Goal: Communication & Community: Answer question/provide support

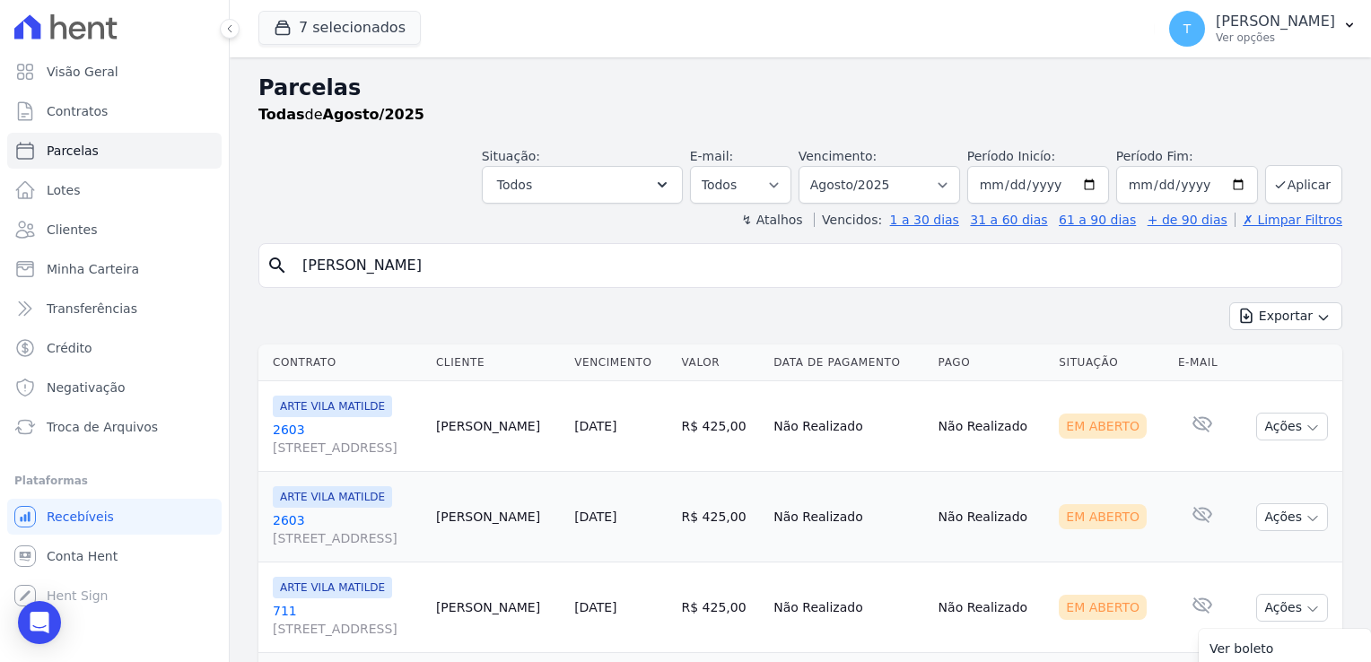
select select
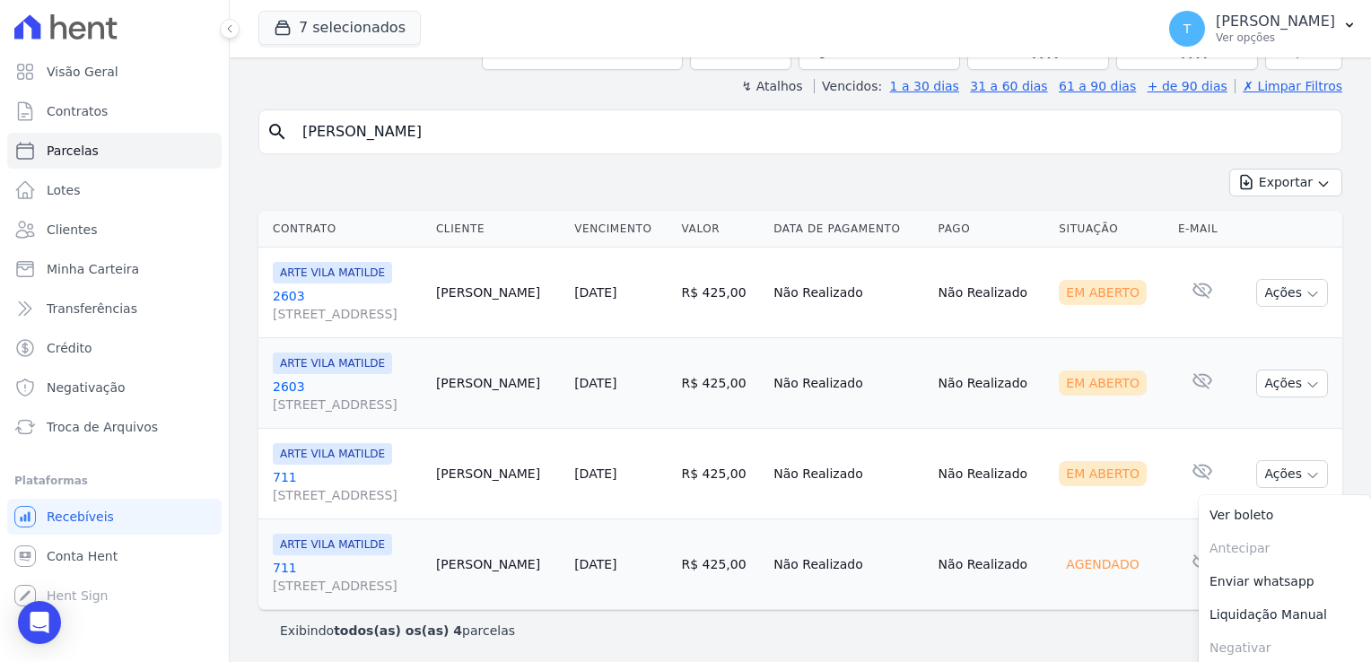
drag, startPoint x: 418, startPoint y: 128, endPoint x: 238, endPoint y: 153, distance: 182.0
click at [238, 153] on div "Parcelas Todas de Agosto/2025 Situação: Agendado Em Aberto Pago Processando Can…" at bounding box center [801, 294] width 1142 height 741
paste input "[PERSON_NAME] dos Anjos"
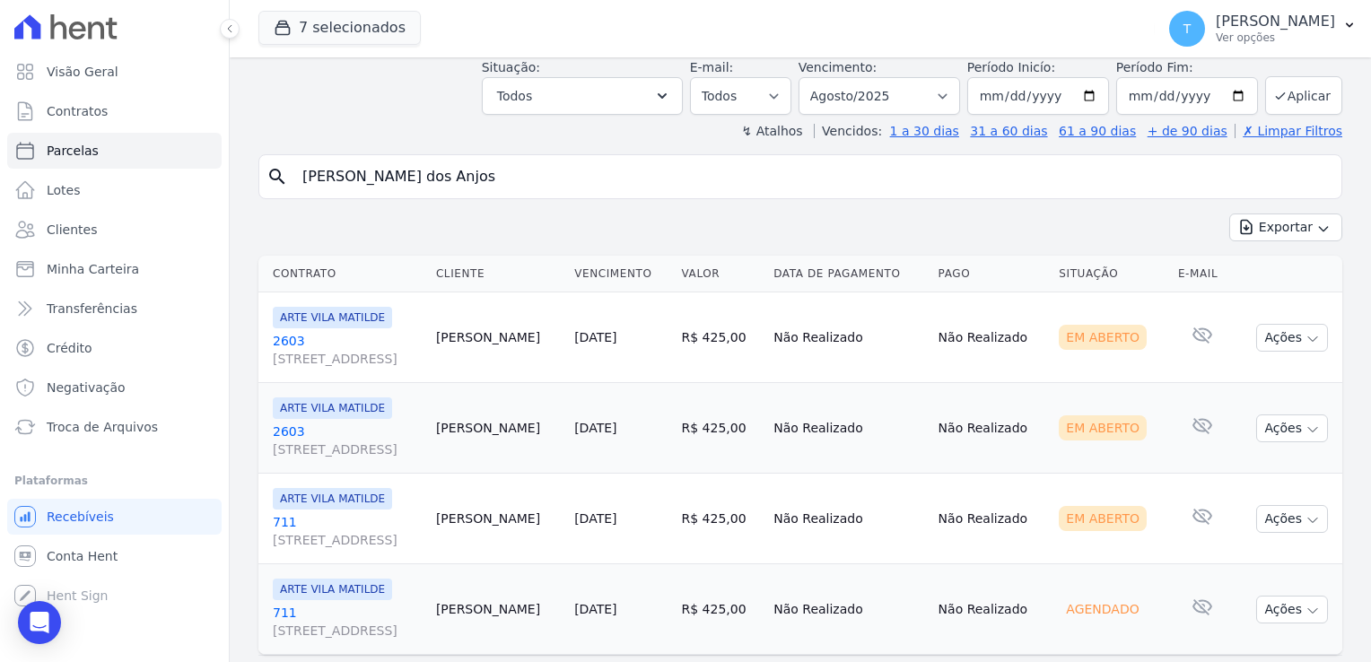
scroll to position [0, 0]
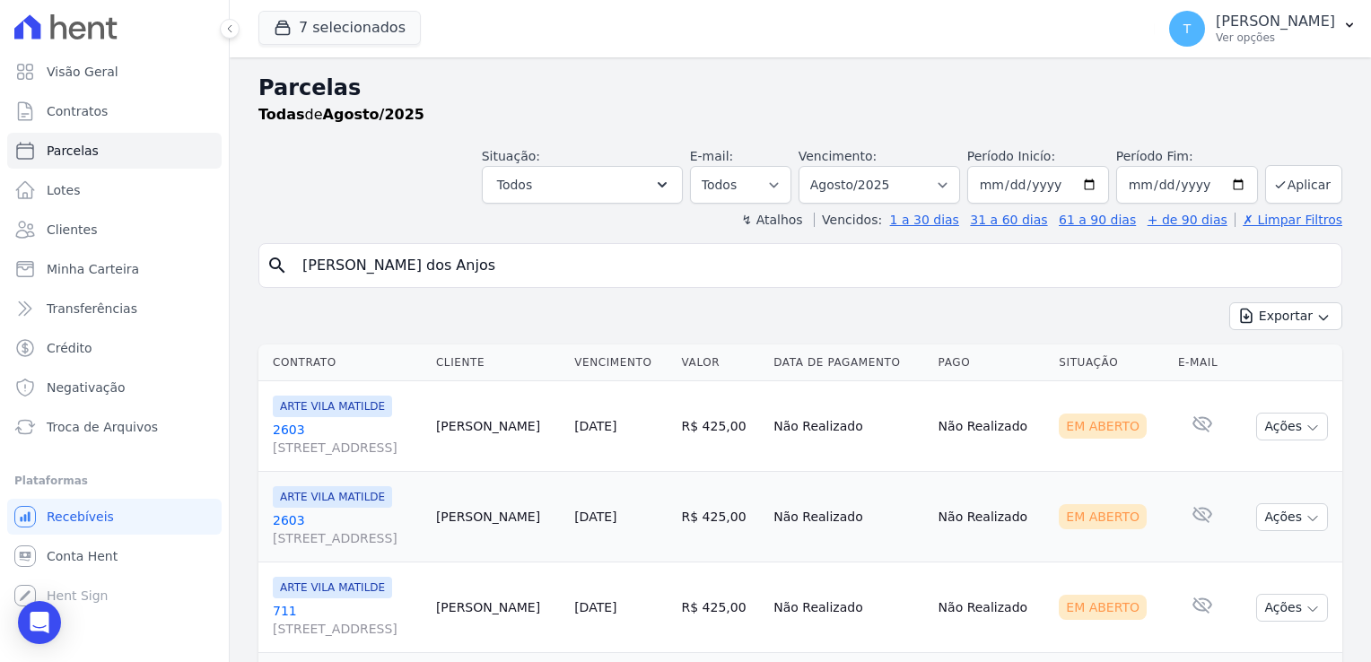
type input "[PERSON_NAME] dos Anjos"
click at [1089, 183] on input "[DATE]" at bounding box center [1038, 185] width 142 height 38
type input "[DATE]"
click at [1273, 188] on icon "submit" at bounding box center [1280, 185] width 14 height 14
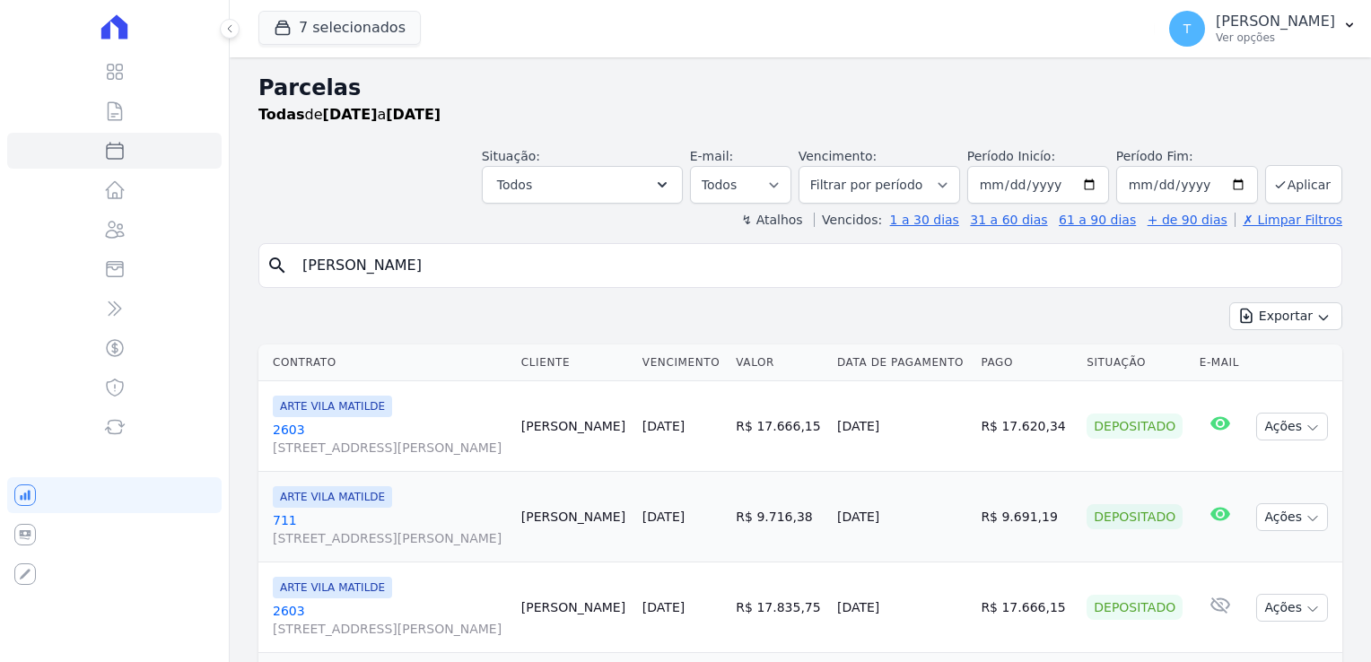
select select
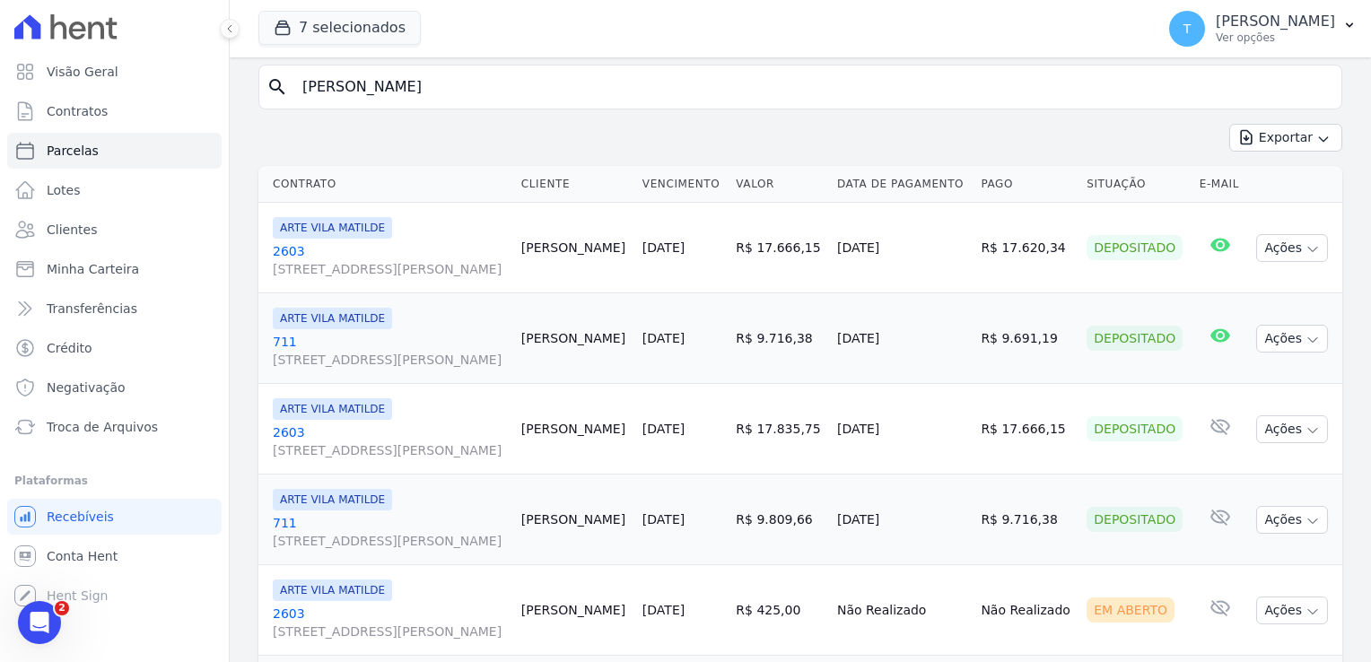
scroll to position [179, 0]
click at [305, 249] on link "2603 Avenida Angélica, 2248, ANDAR 11, Consolação" at bounding box center [390, 259] width 234 height 36
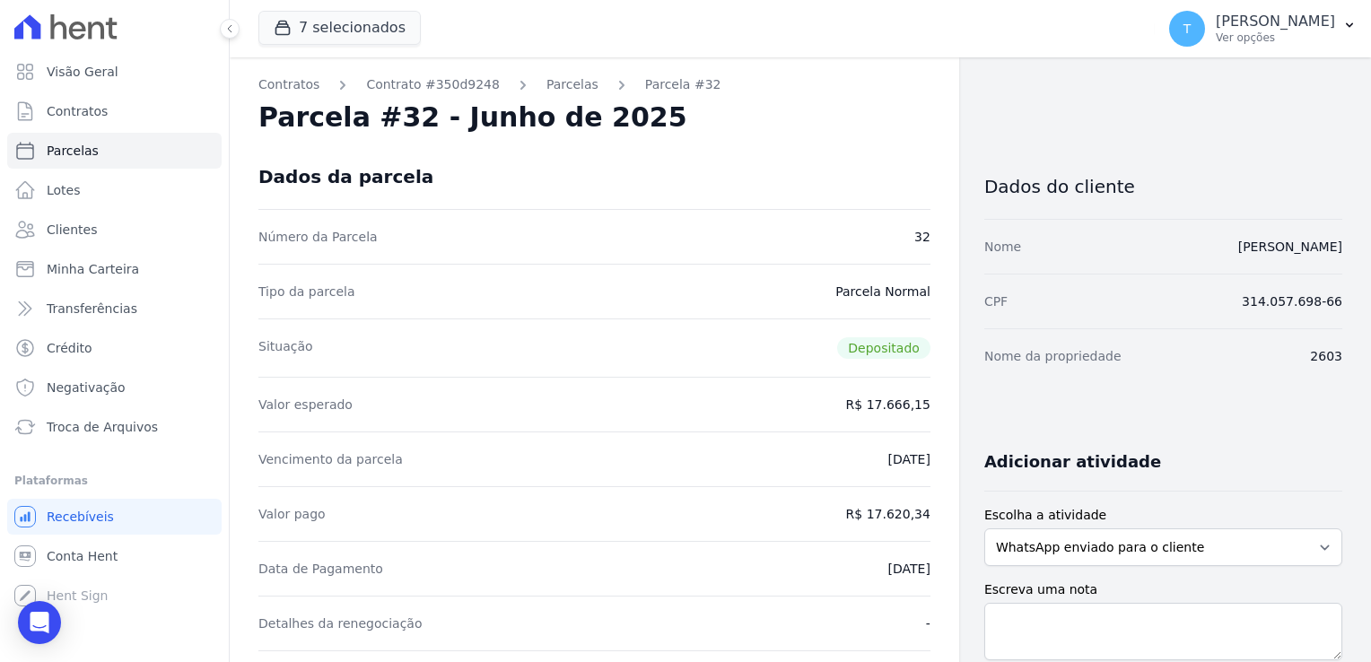
select select
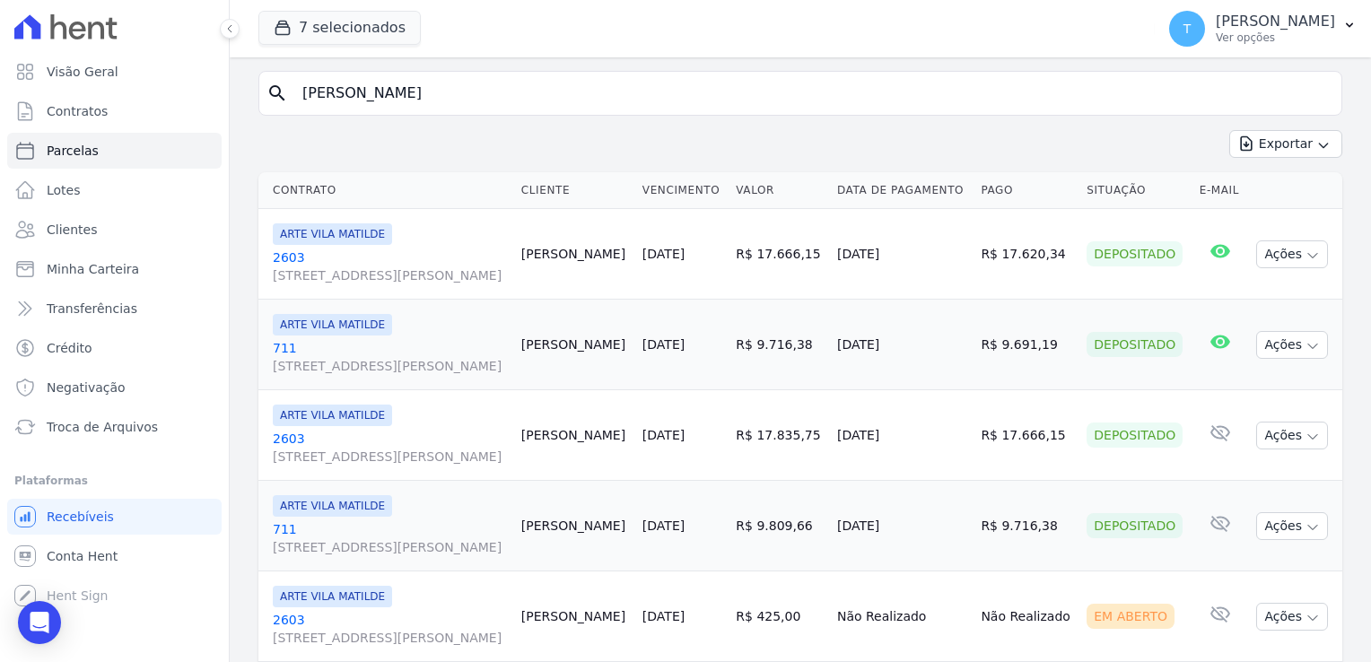
scroll to position [179, 0]
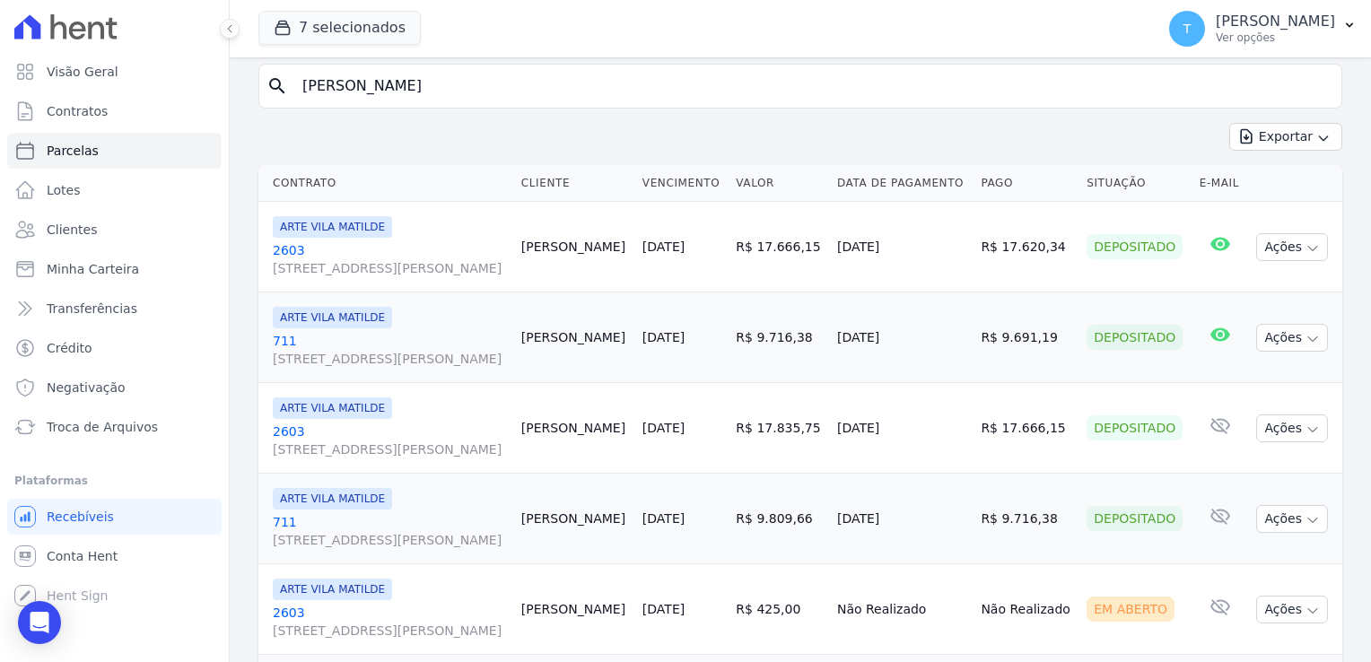
click at [343, 350] on span "[STREET_ADDRESS]" at bounding box center [390, 359] width 234 height 18
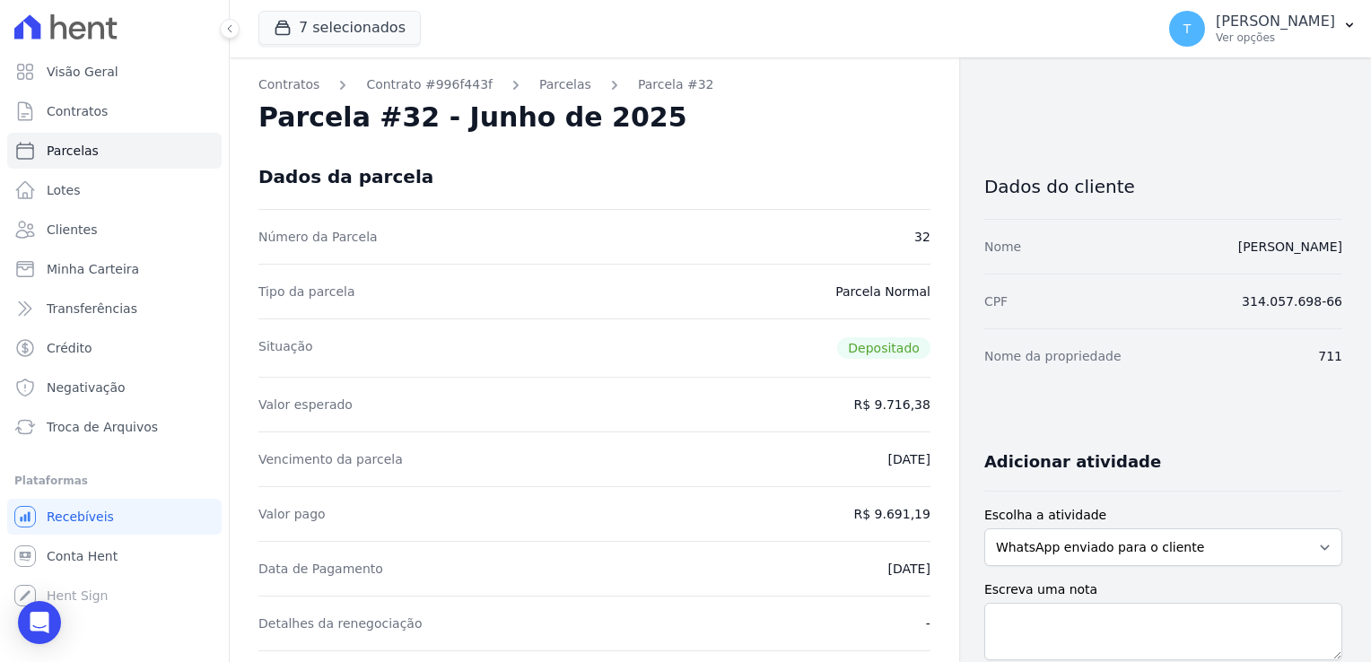
select select
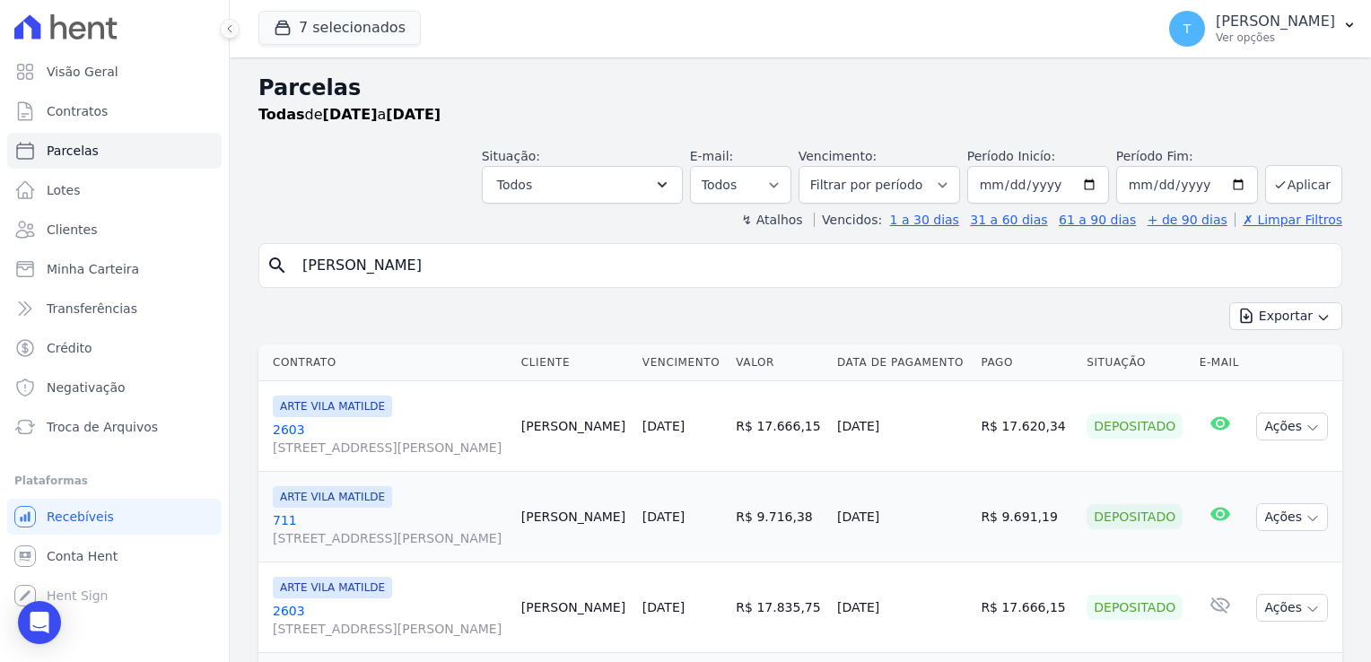
drag, startPoint x: 424, startPoint y: 249, endPoint x: 276, endPoint y: 266, distance: 149.0
click at [276, 266] on div "search Vitor Larese" at bounding box center [800, 265] width 1084 height 45
paste input "[PERSON_NAME] dos Anjos"
type input "[PERSON_NAME] dos Anjos"
select select
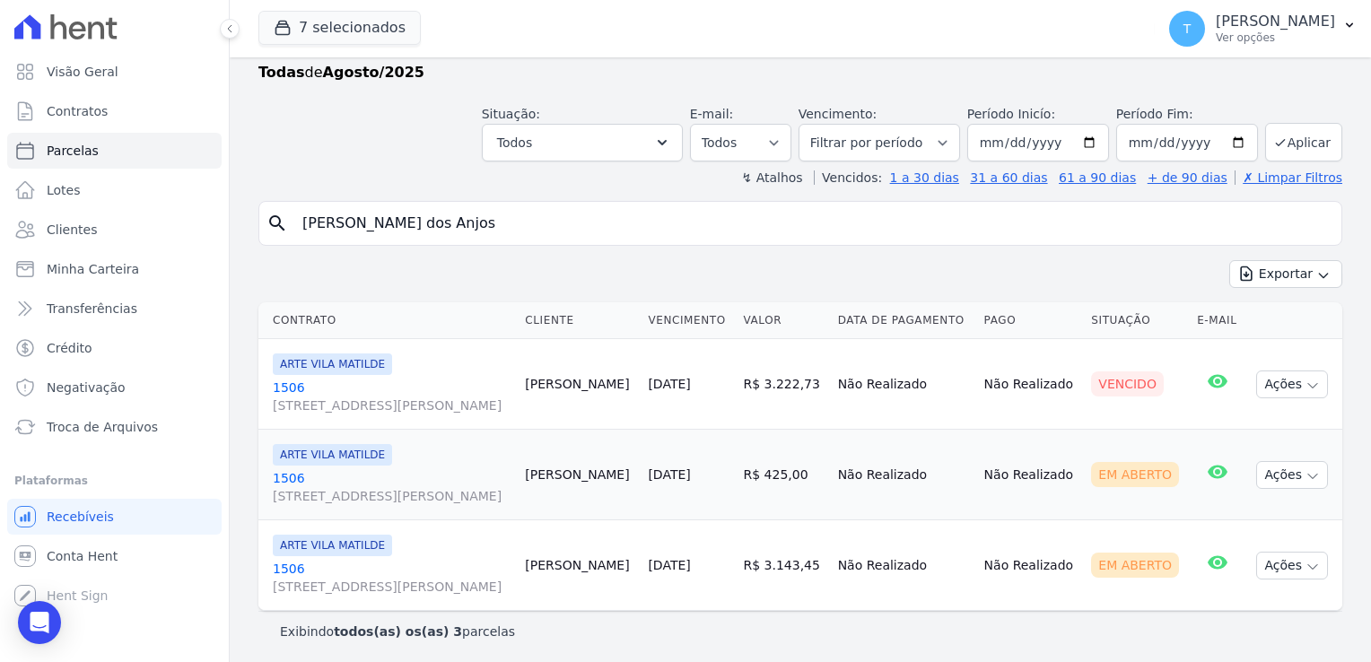
scroll to position [43, 0]
click at [1088, 142] on input "[DATE]" at bounding box center [1038, 142] width 142 height 38
type input "[DATE]"
click at [1276, 145] on icon "submit" at bounding box center [1280, 142] width 14 height 14
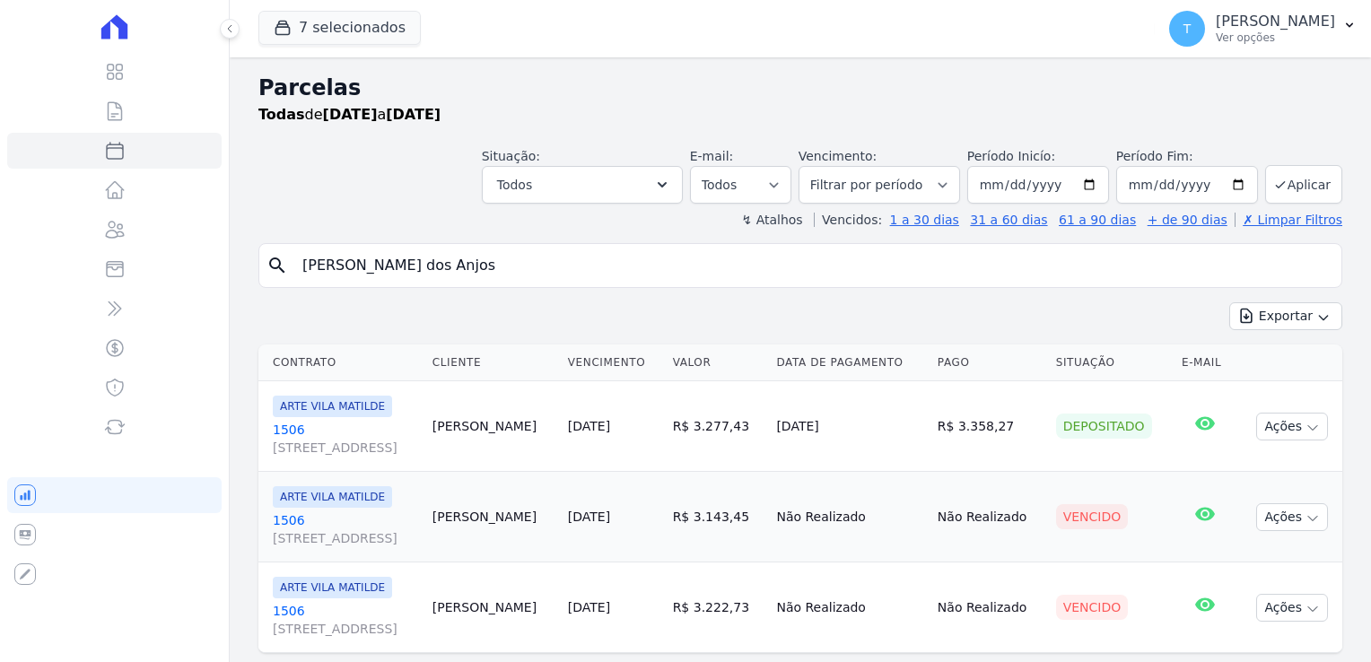
select select
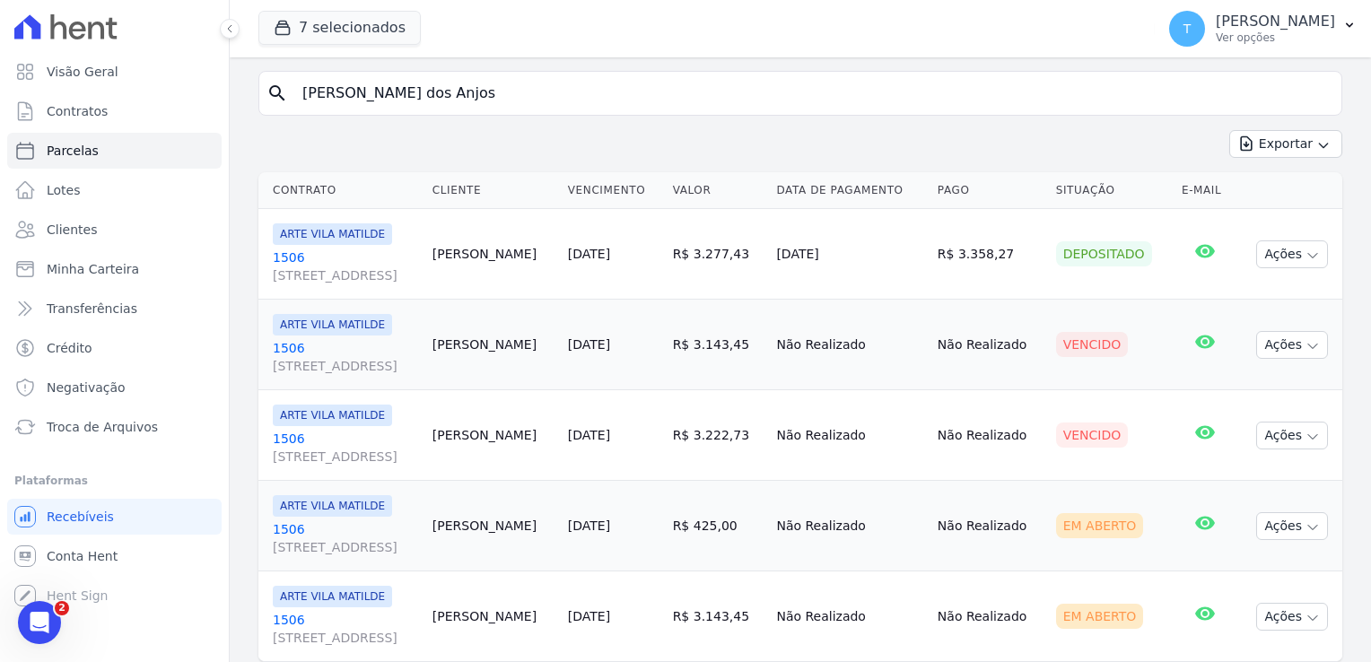
scroll to position [179, 0]
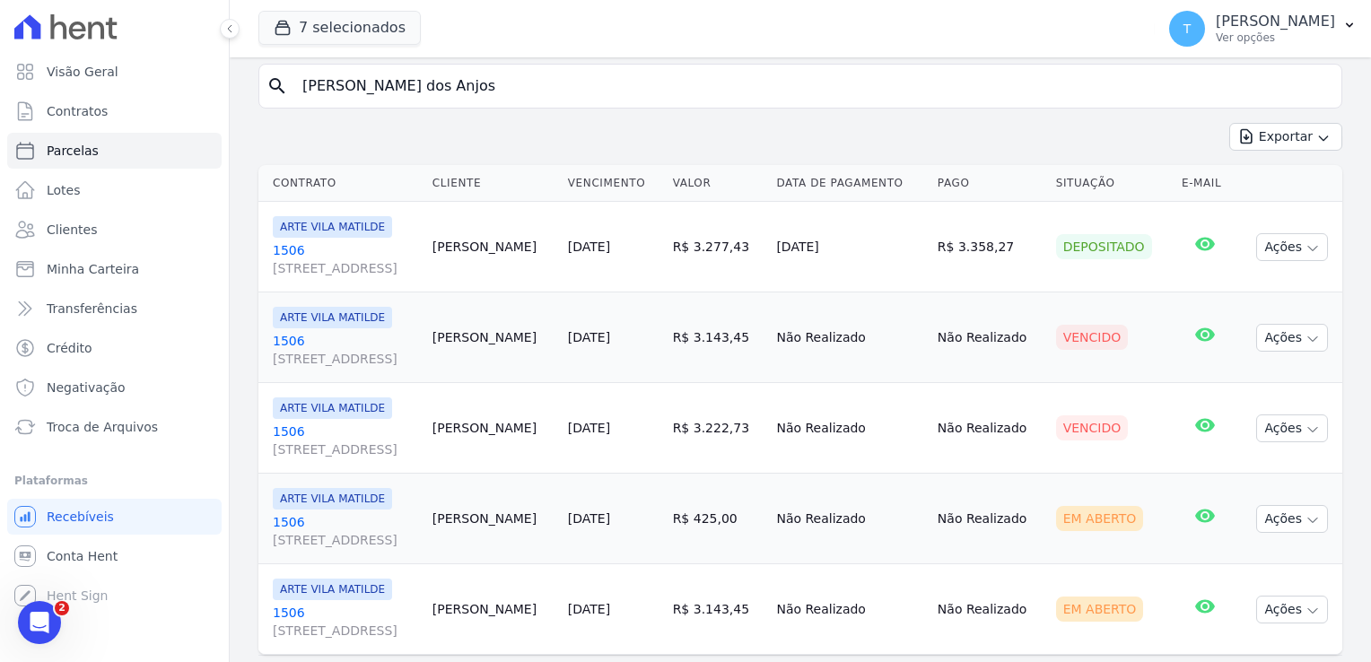
click at [289, 344] on link "[STREET_ADDRESS]" at bounding box center [345, 350] width 145 height 36
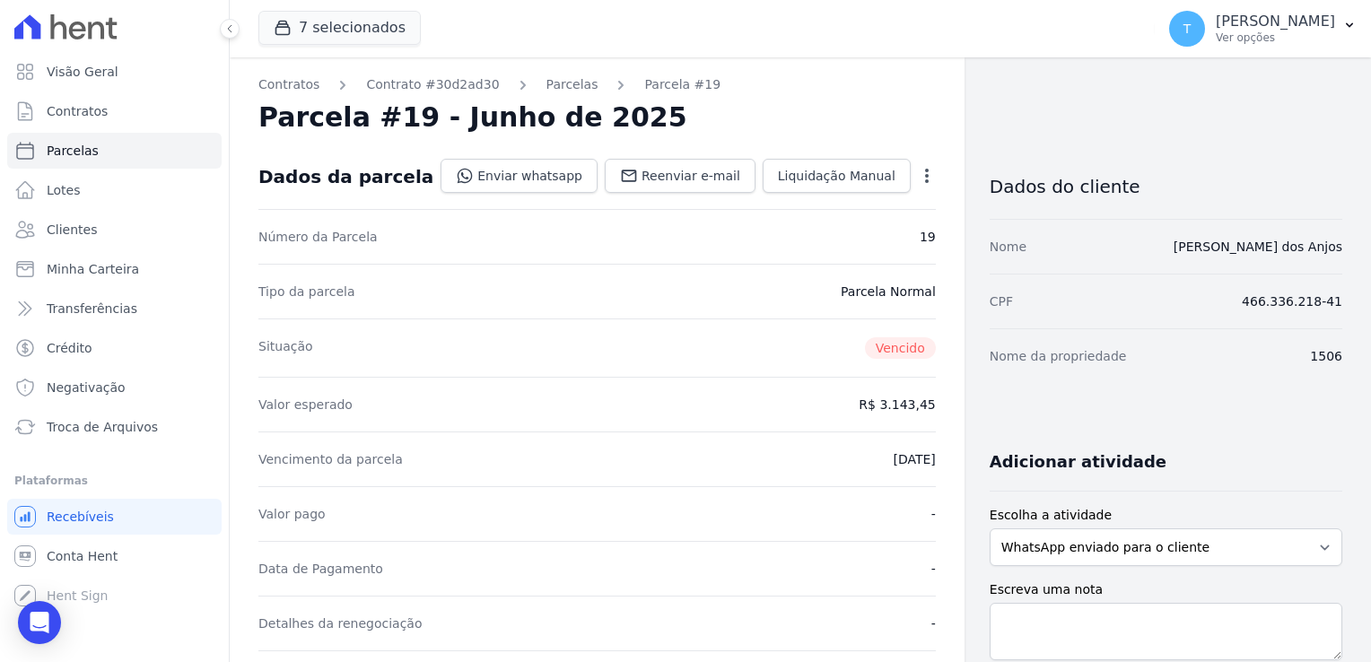
select select
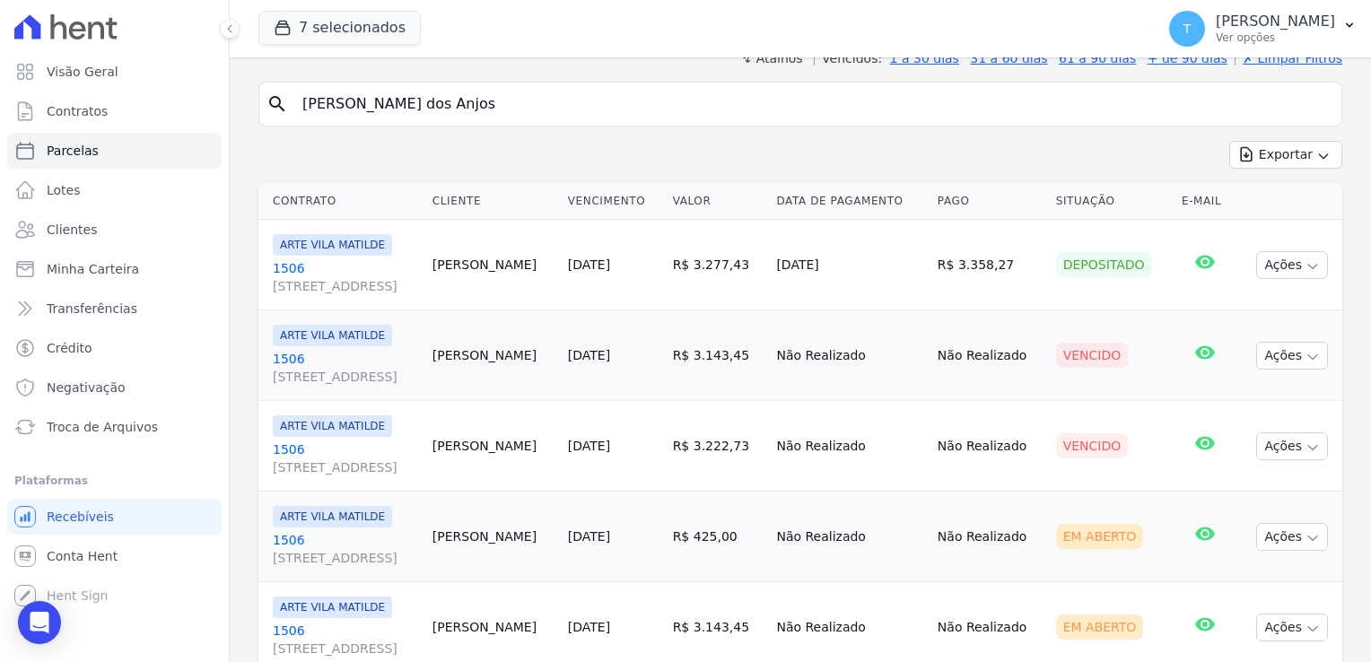
scroll to position [179, 0]
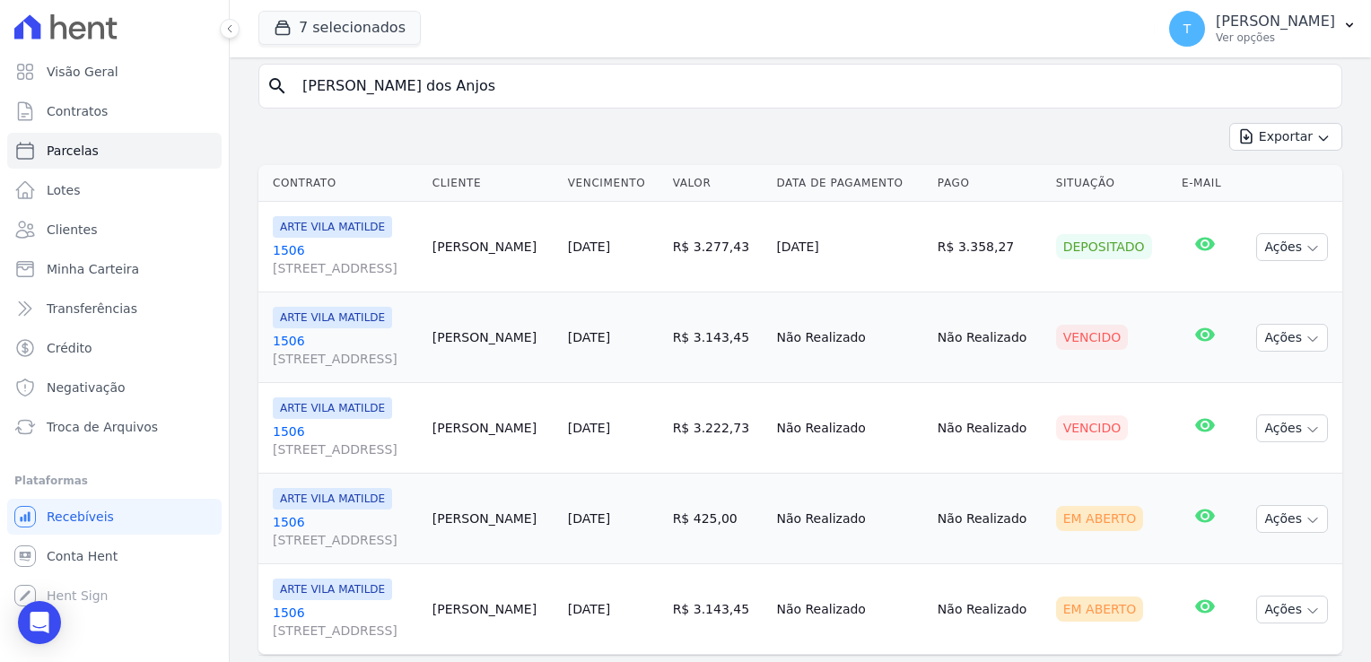
click at [345, 453] on span "[STREET_ADDRESS]" at bounding box center [345, 450] width 145 height 18
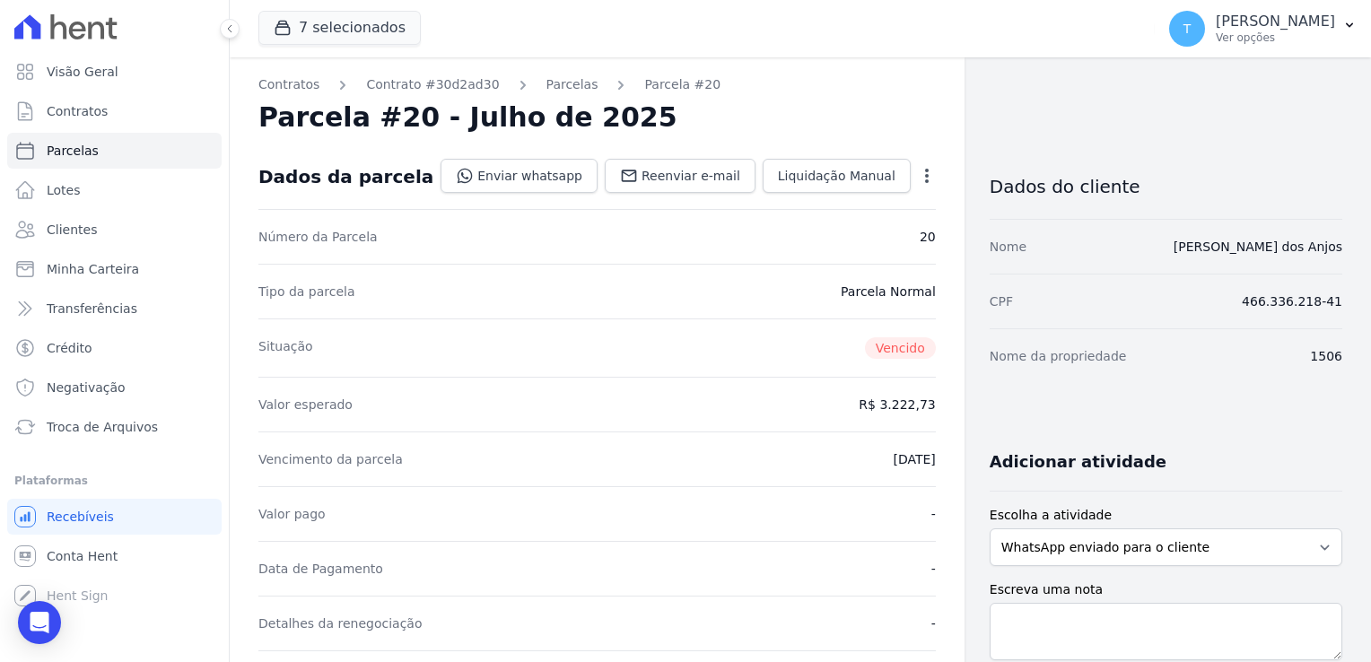
select select
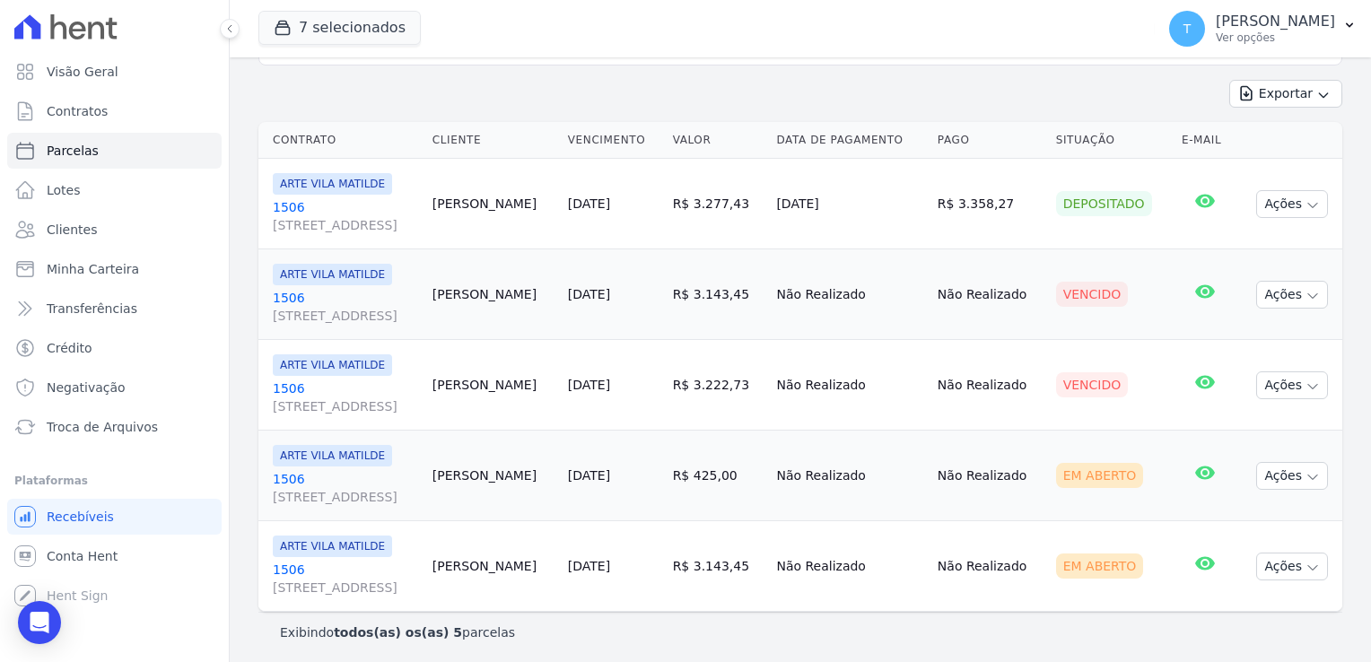
scroll to position [224, 0]
click at [49, 623] on div "Open Intercom Messenger" at bounding box center [40, 623] width 48 height 48
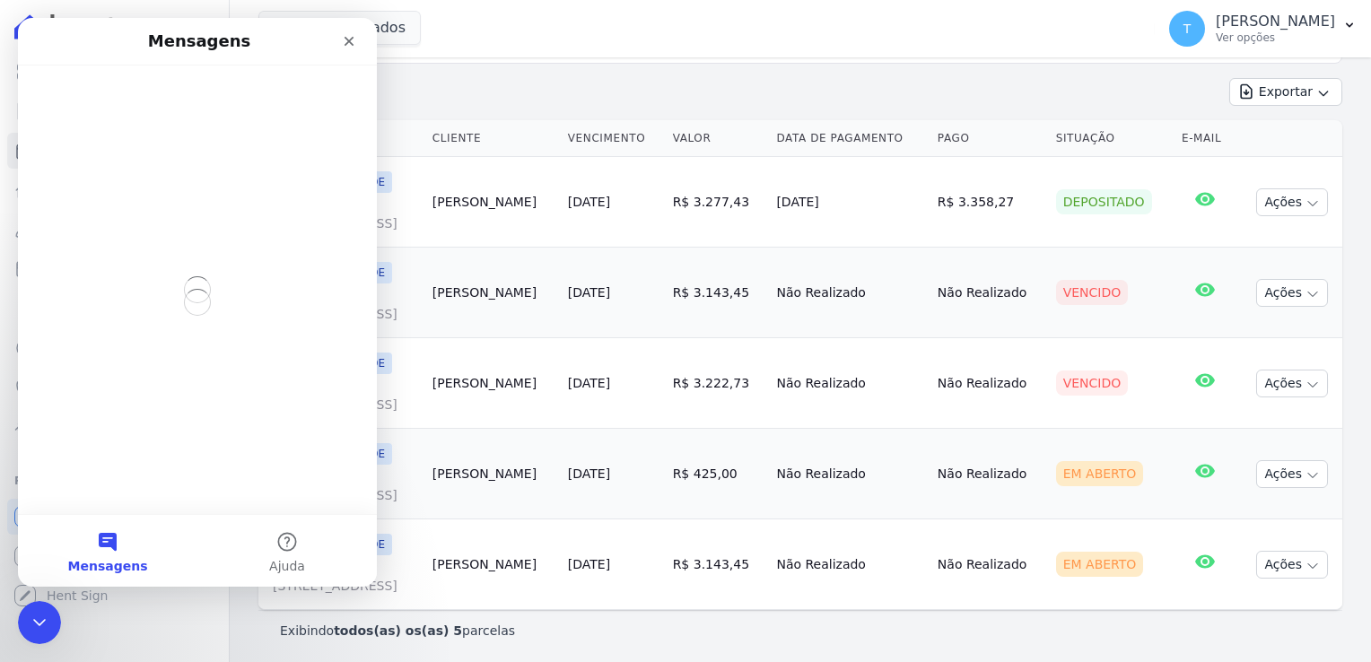
scroll to position [0, 0]
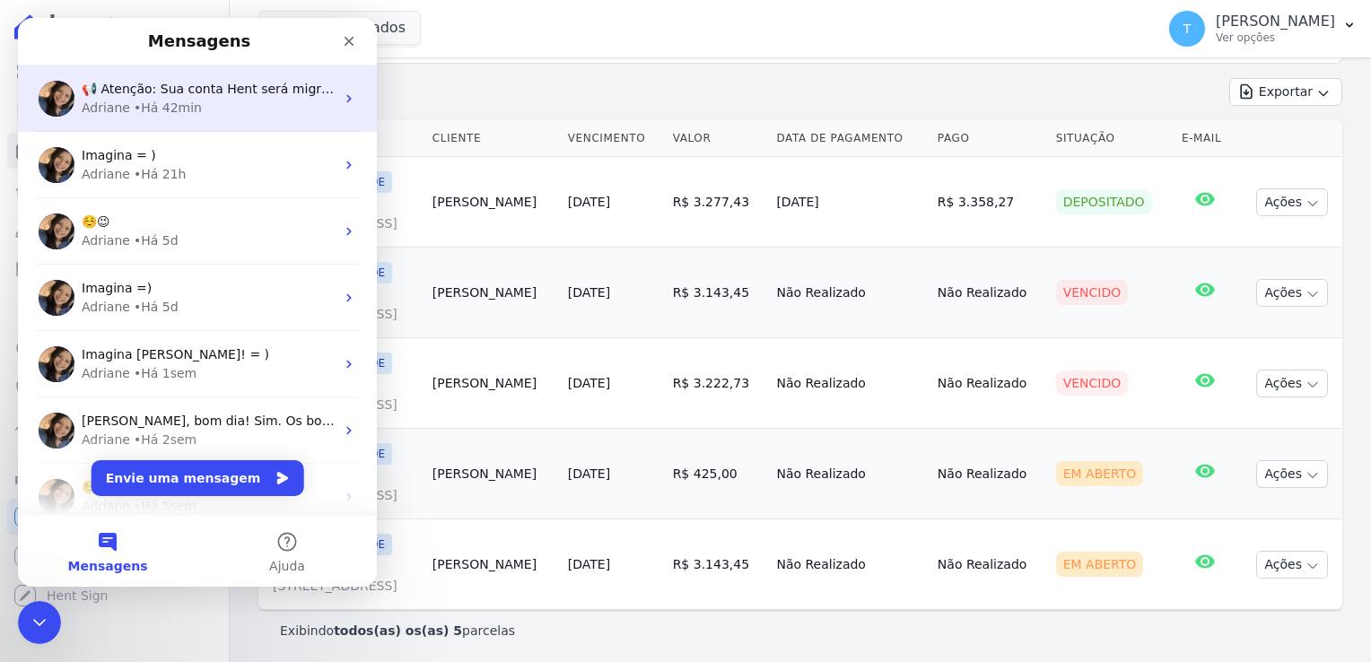
click at [187, 113] on div "• Há 42min" at bounding box center [168, 108] width 68 height 19
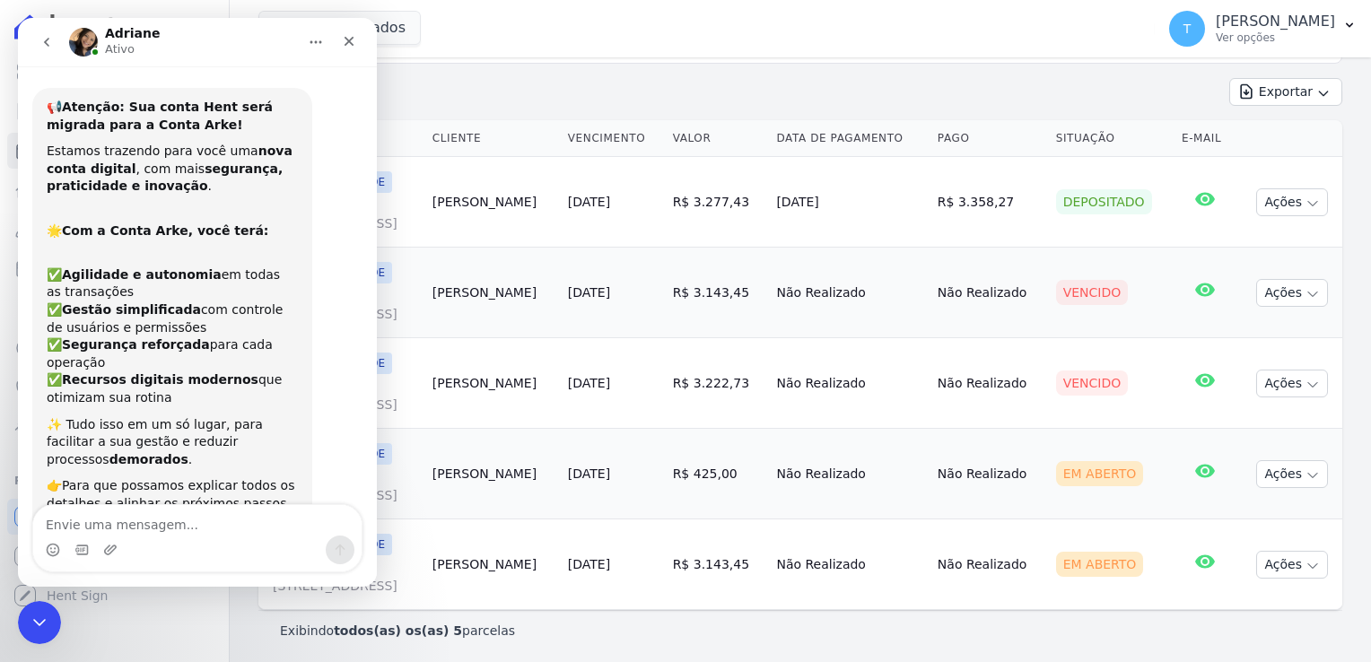
scroll to position [214, 0]
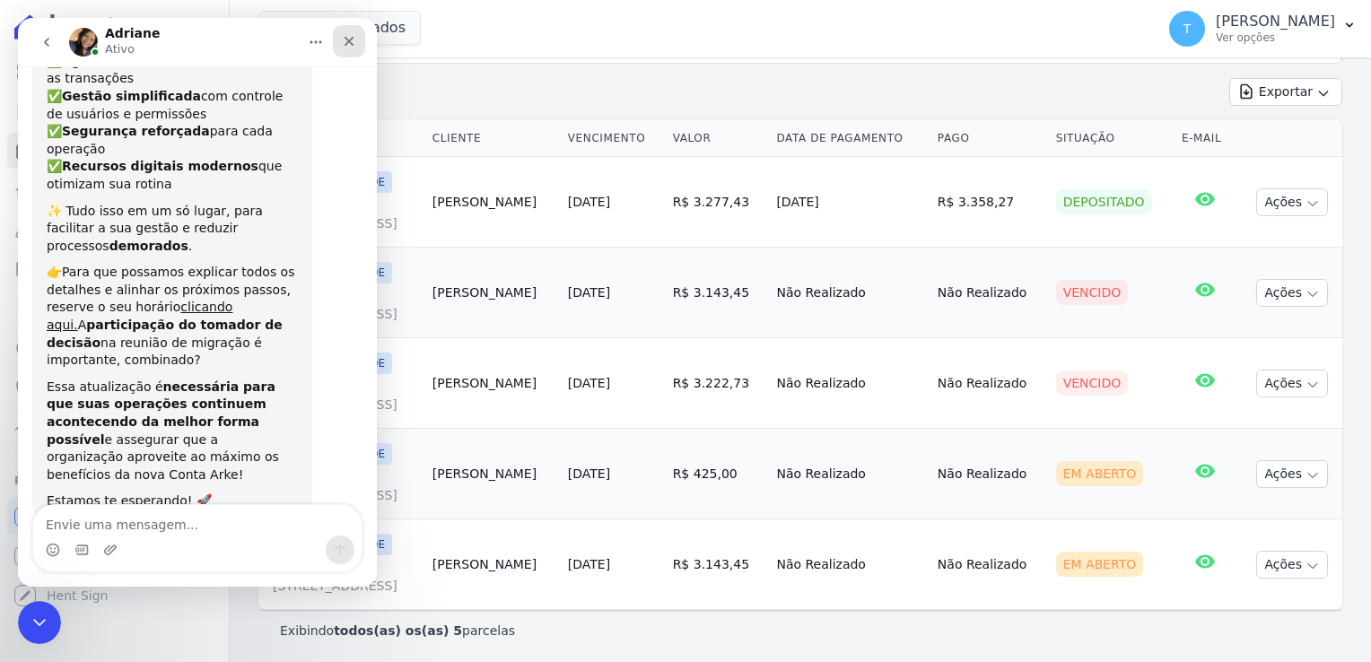
click at [355, 43] on icon "Fechar" at bounding box center [349, 41] width 14 height 14
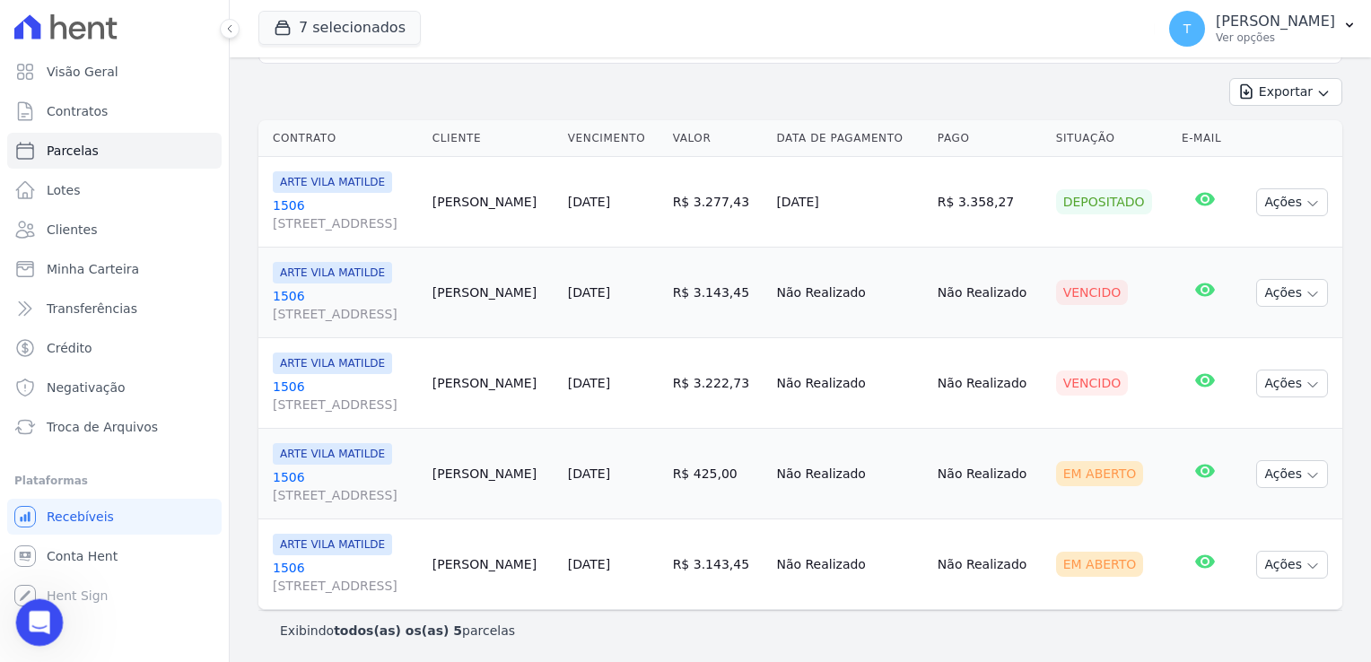
click at [44, 615] on icon "Abertura do Messenger da Intercom" at bounding box center [37, 621] width 30 height 30
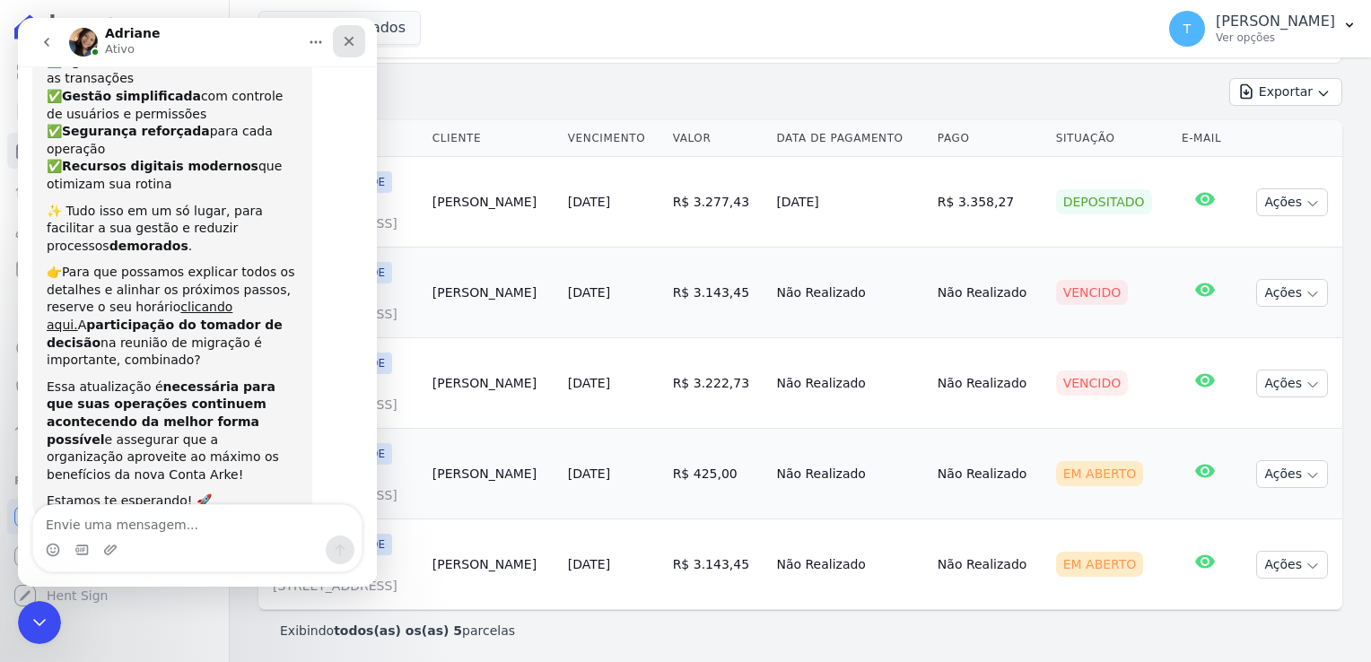
click at [358, 36] on div "Fechar" at bounding box center [349, 41] width 32 height 32
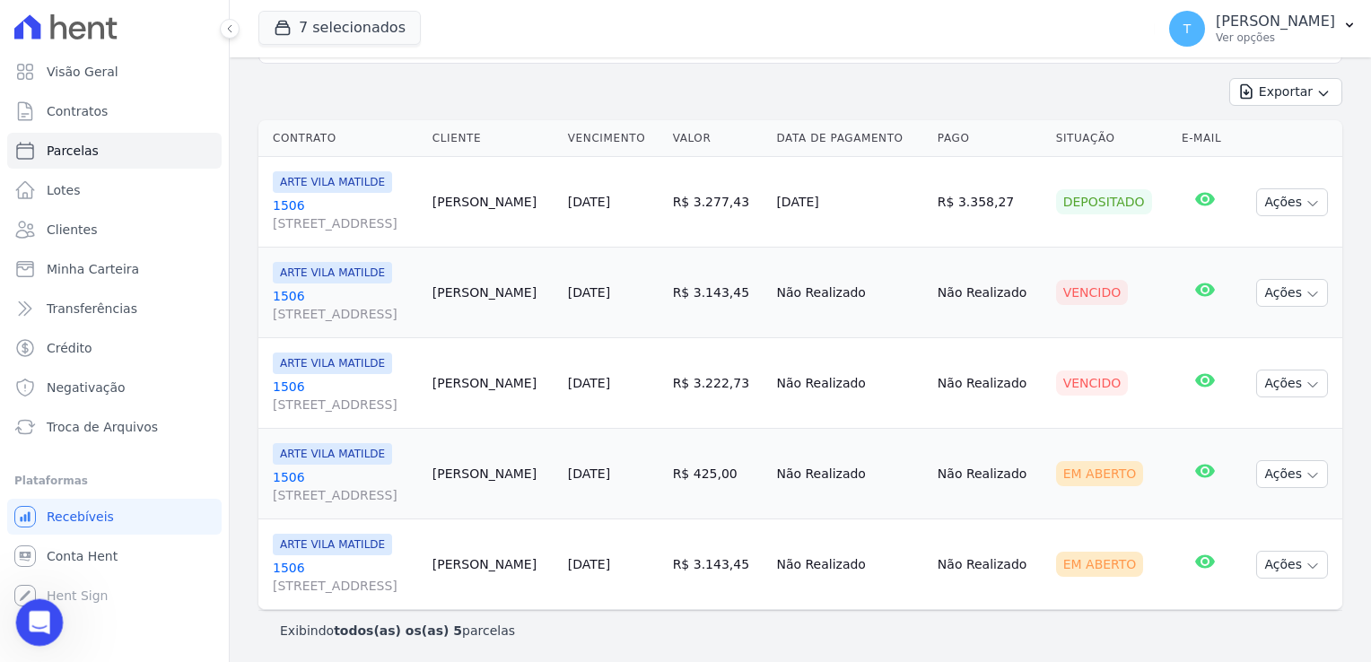
click at [44, 624] on icon "Abertura do Messenger da Intercom" at bounding box center [37, 621] width 30 height 30
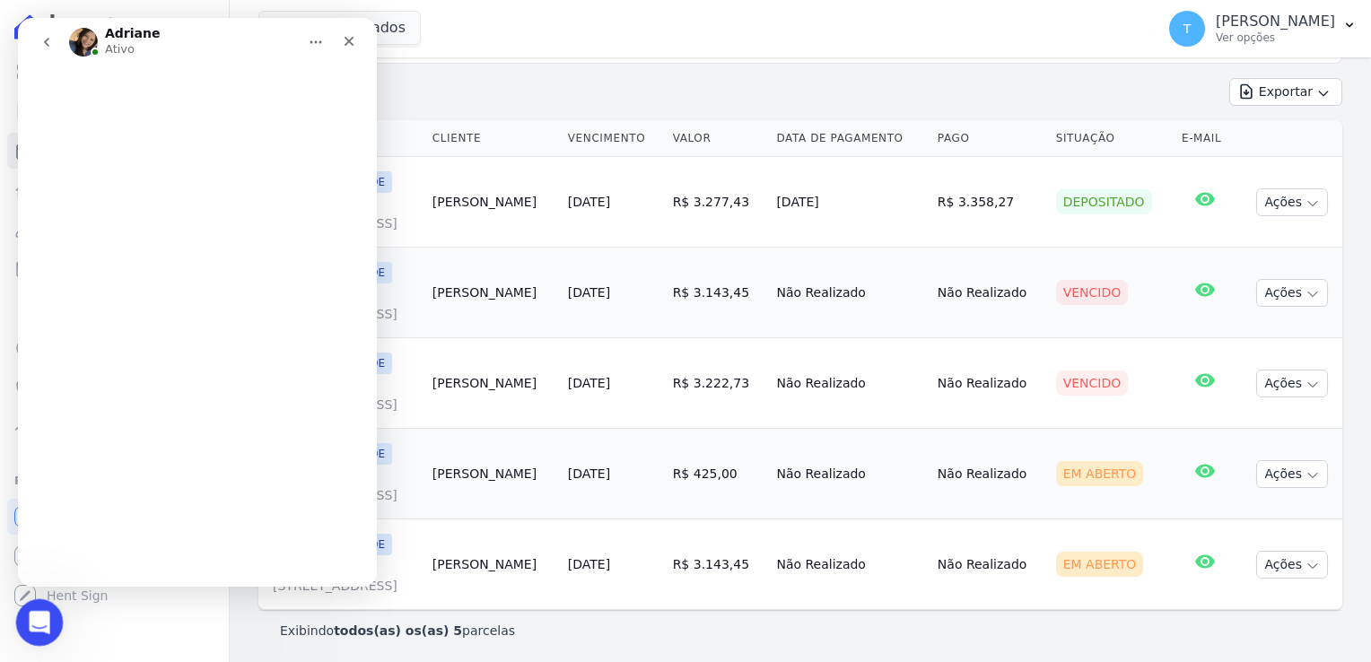
click at [44, 624] on icon "Abertura do Messenger da Intercom" at bounding box center [37, 621] width 30 height 30
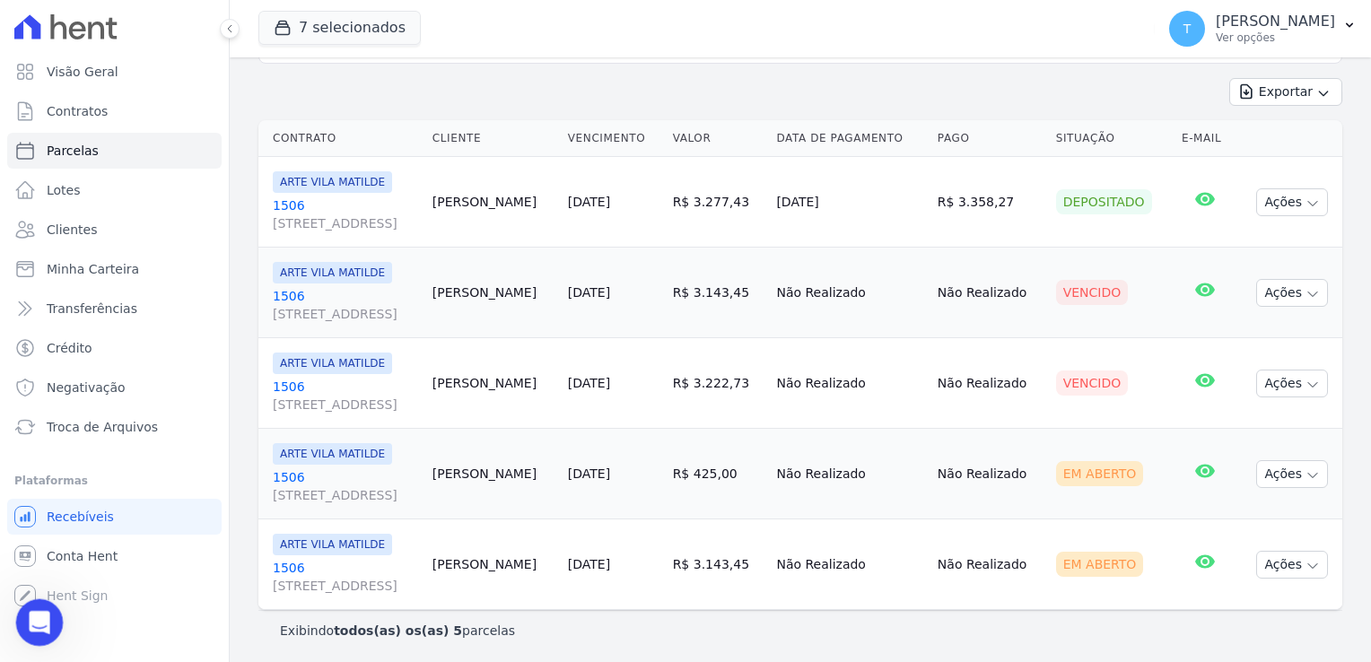
click at [49, 619] on div "Abertura do Messenger da Intercom" at bounding box center [36, 620] width 59 height 59
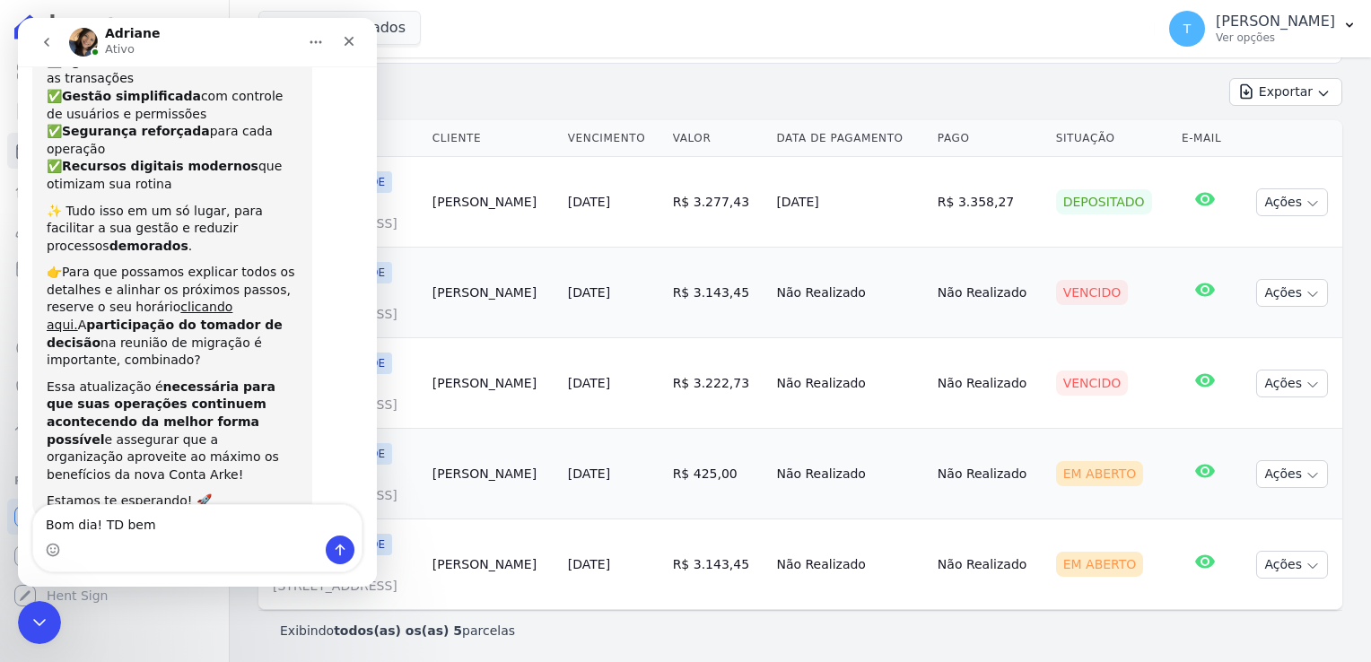
type textarea "Bom dia! TD bem?"
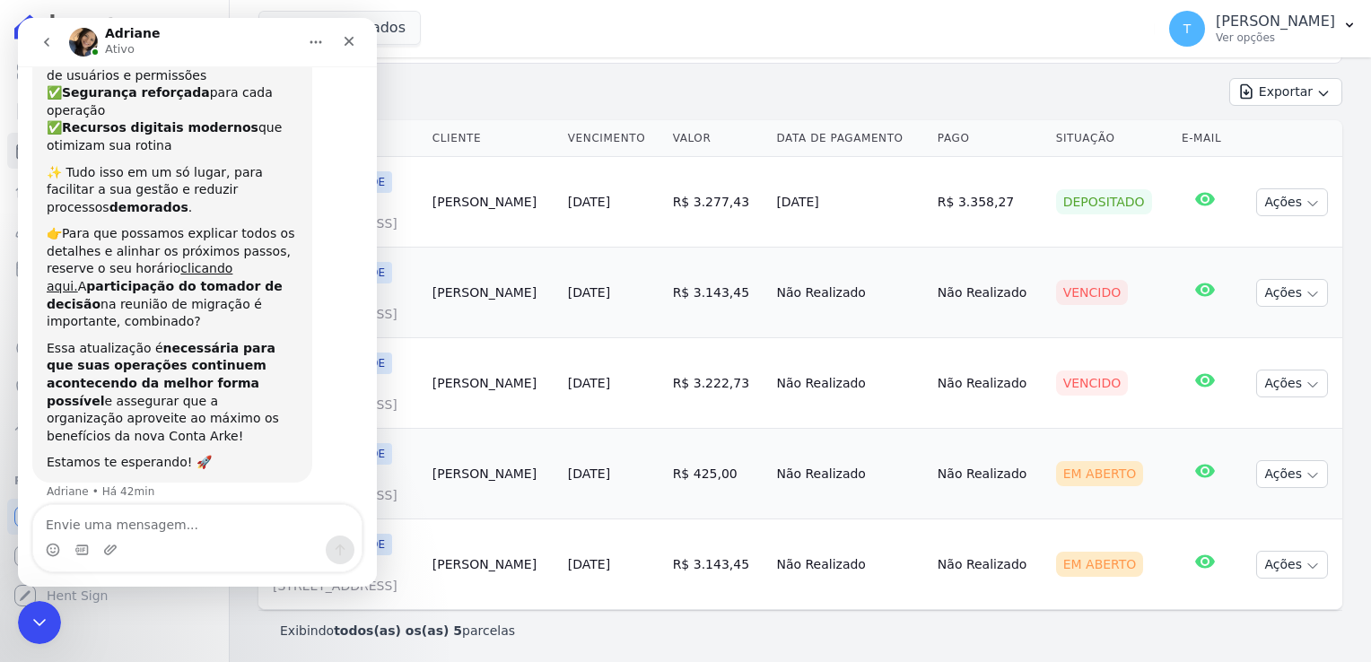
scroll to position [267, 0]
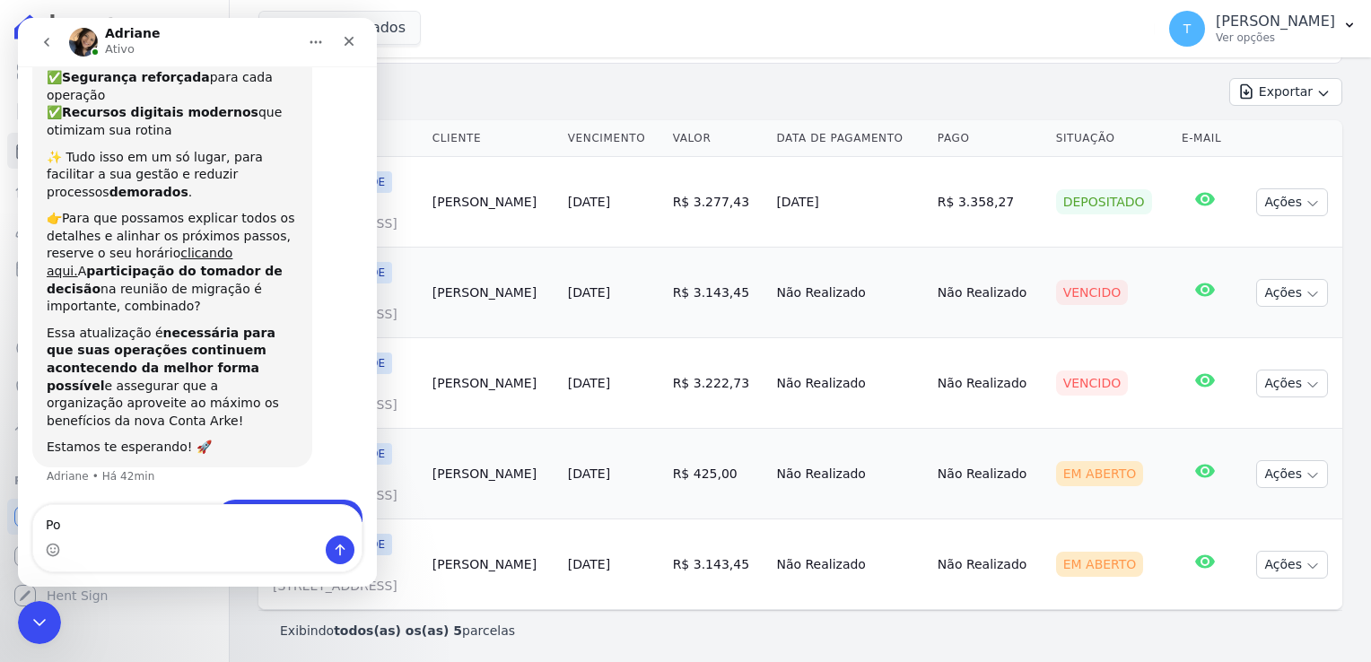
type textarea "P"
type textarea "Por gentileza poderia verificar 2 pagamentos"
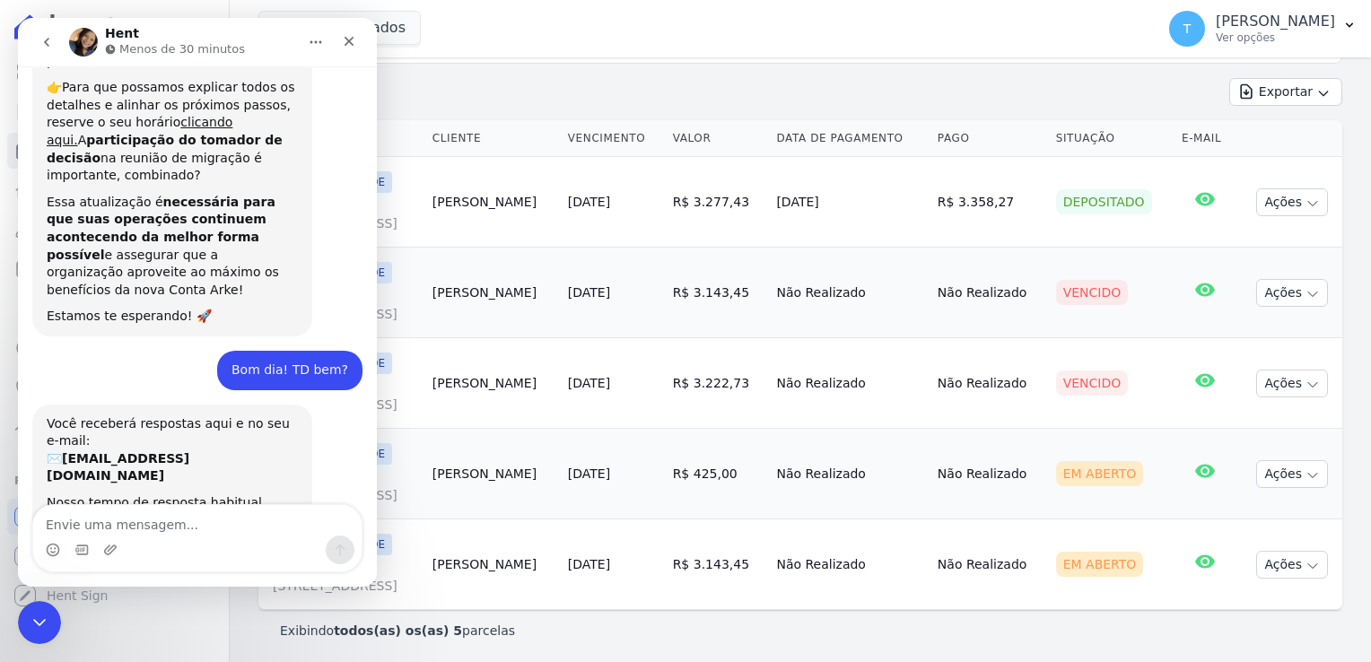
scroll to position [503, 0]
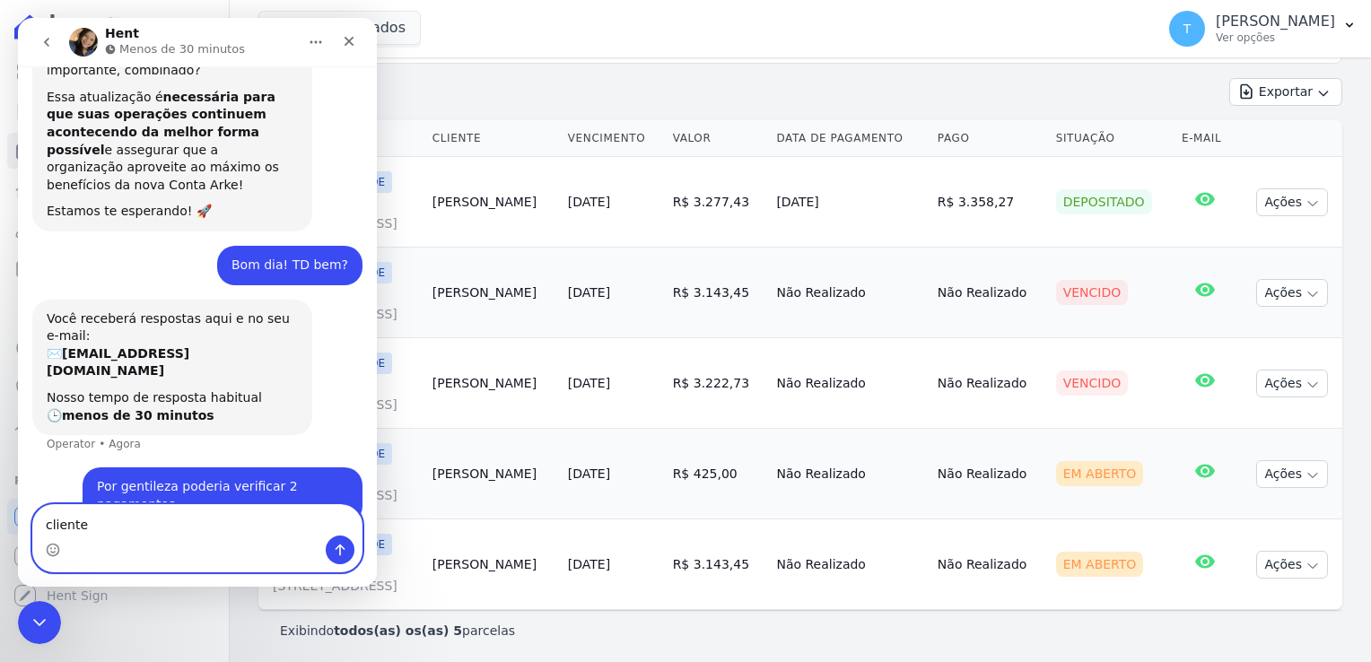
paste textarea "[PERSON_NAME] dos Anjos"
type textarea "cliente [PERSON_NAME] dos Anjos"
click at [337, 554] on icon "Enviar uma mensagem" at bounding box center [340, 550] width 14 height 14
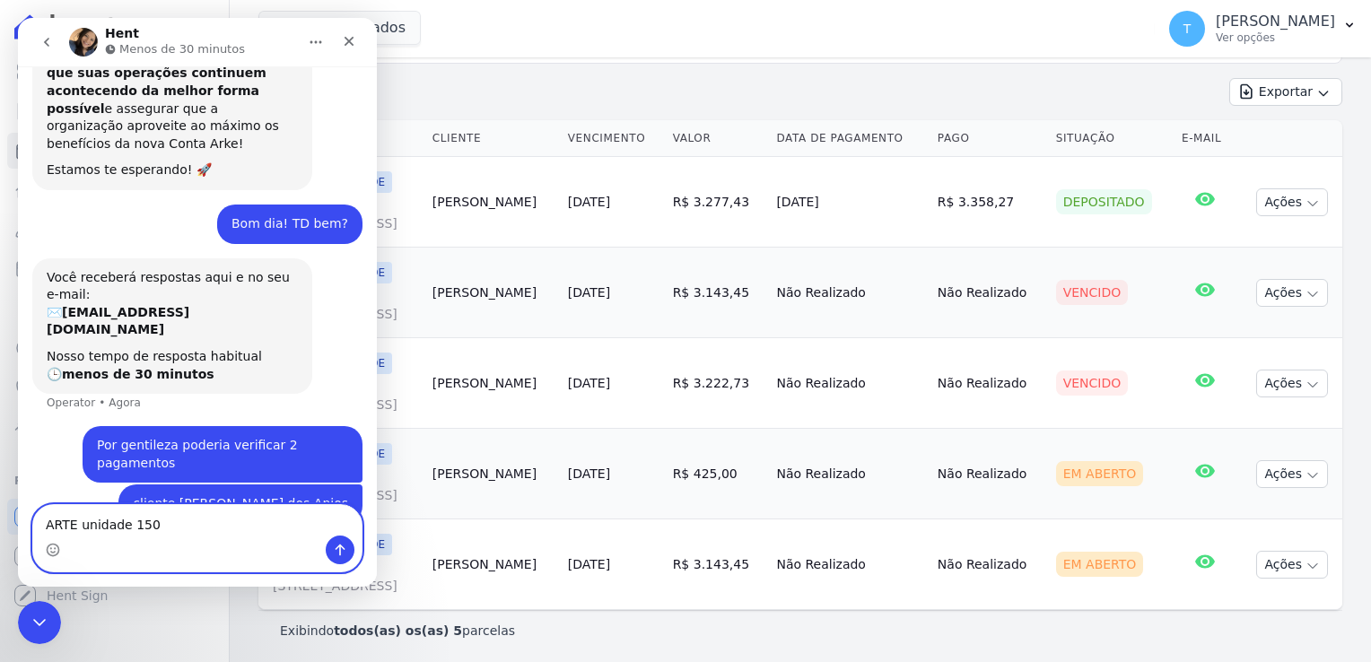
type textarea "ARTE unidade 1506"
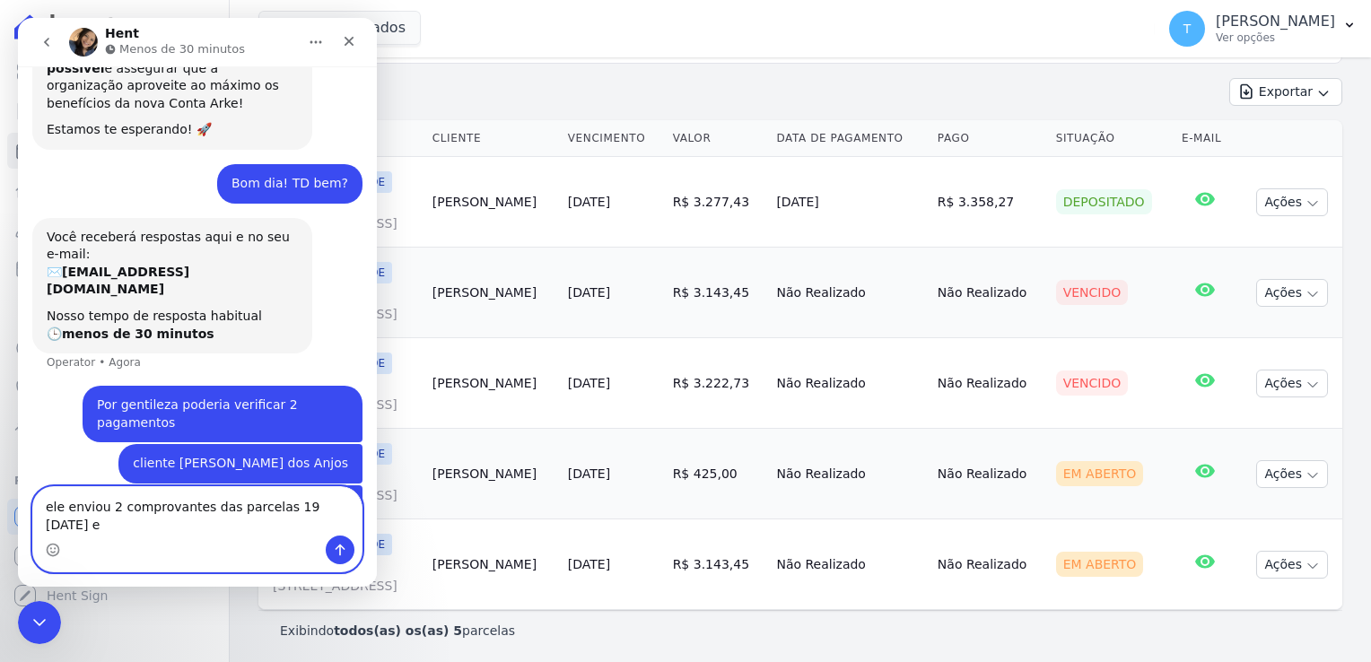
scroll to position [603, 0]
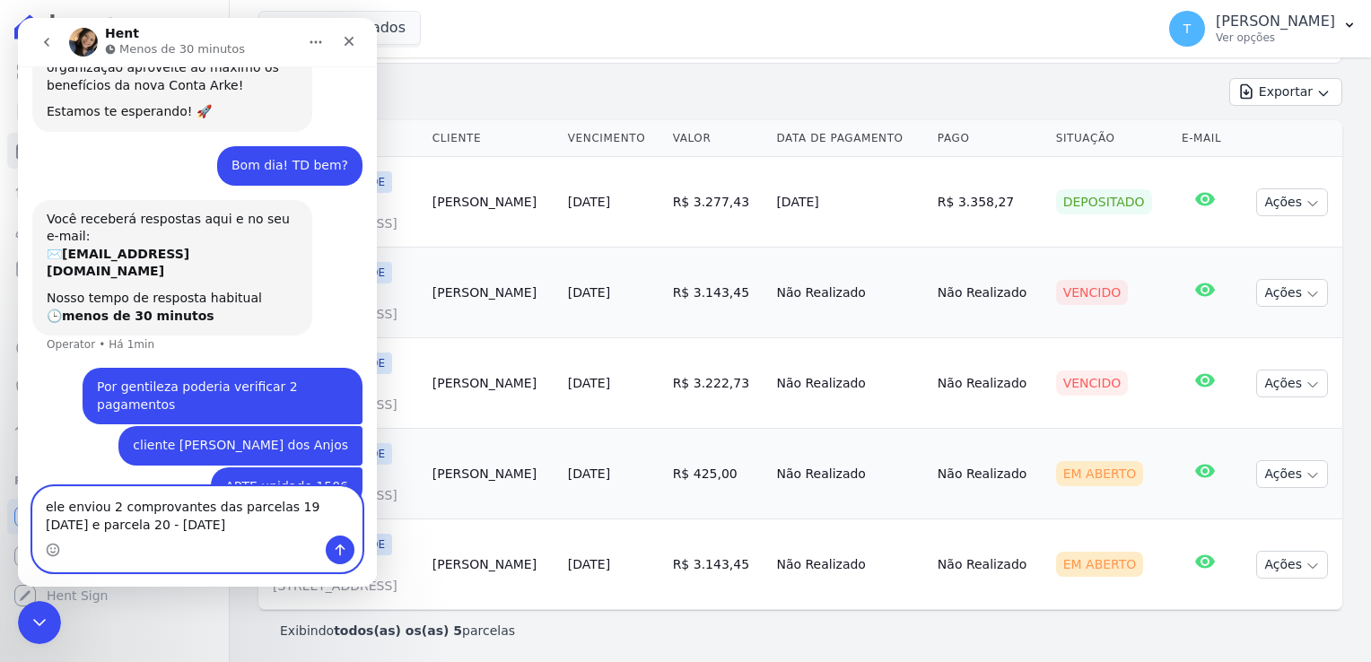
click at [288, 508] on textarea "ele enviou 2 comprovantes das parcelas 19 [DATE] e parcela 20 - [DATE]" at bounding box center [197, 511] width 328 height 48
type textarea "ele enviou 2 comprovantes das parcelas 19 - [DATE] e parcela 20 - [DATE]"
click at [343, 555] on icon "Enviar uma mensagem" at bounding box center [340, 550] width 14 height 14
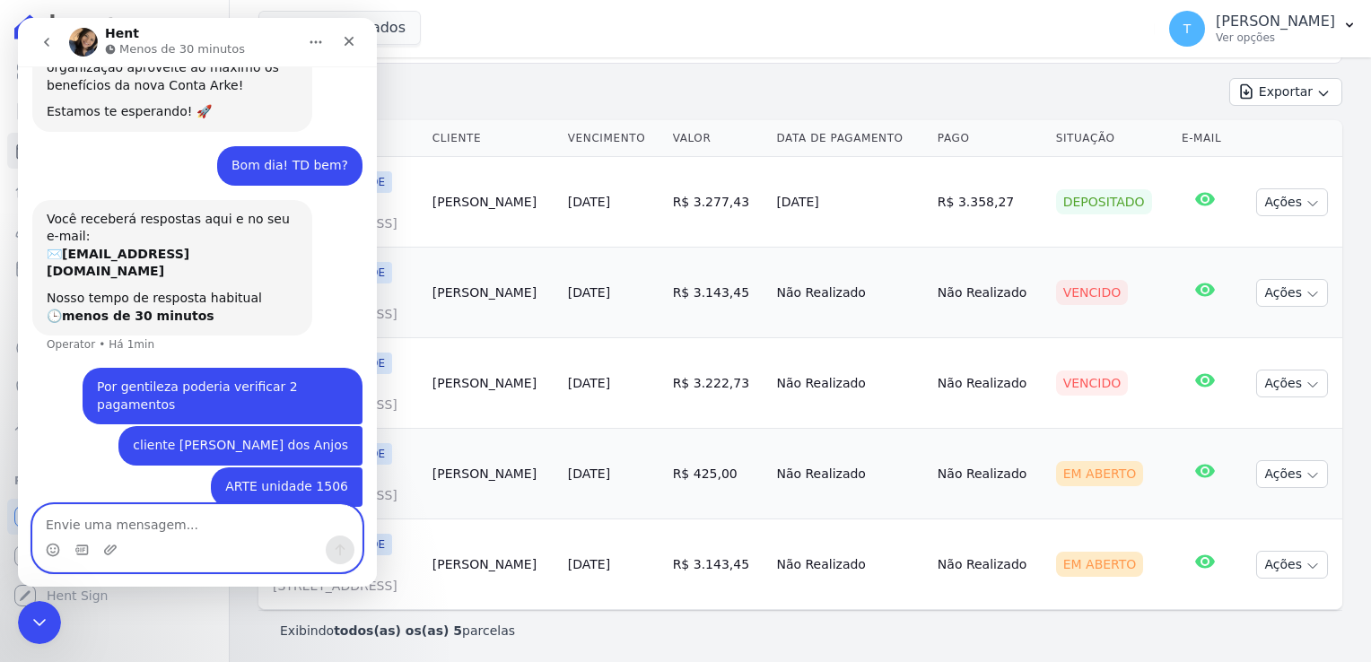
scroll to position [644, 0]
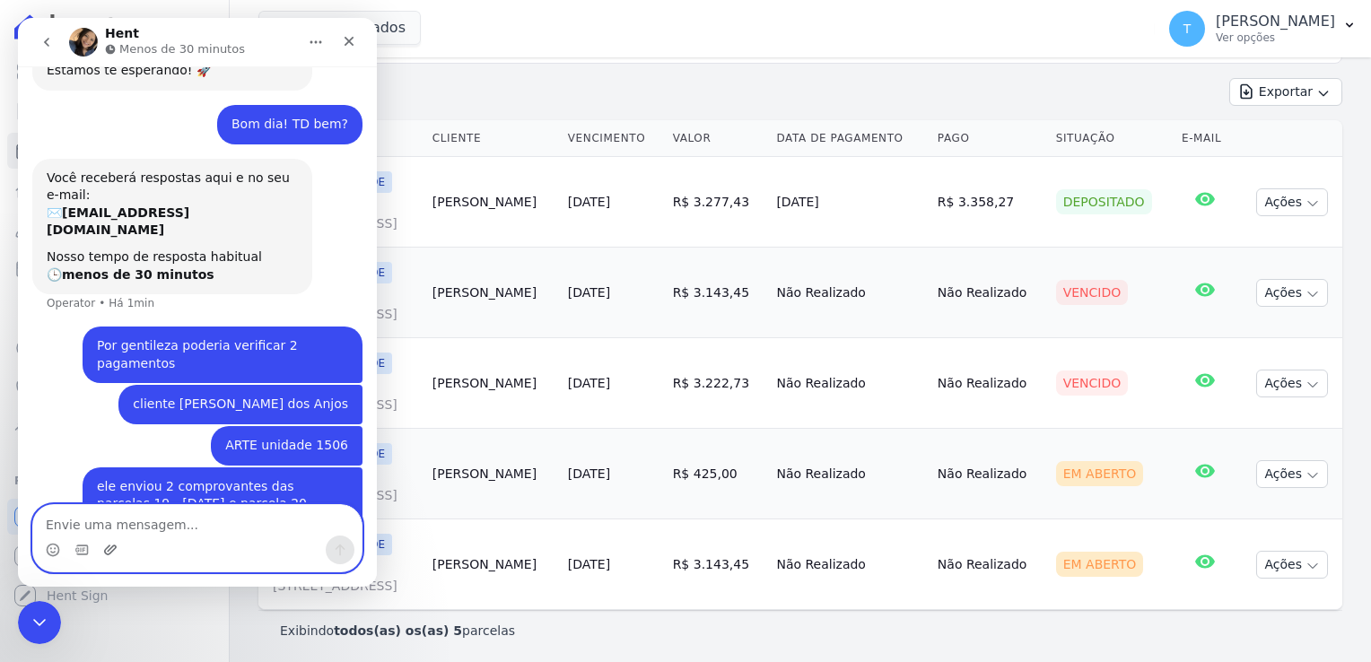
click at [111, 554] on icon "Upload do anexo" at bounding box center [110, 550] width 14 height 14
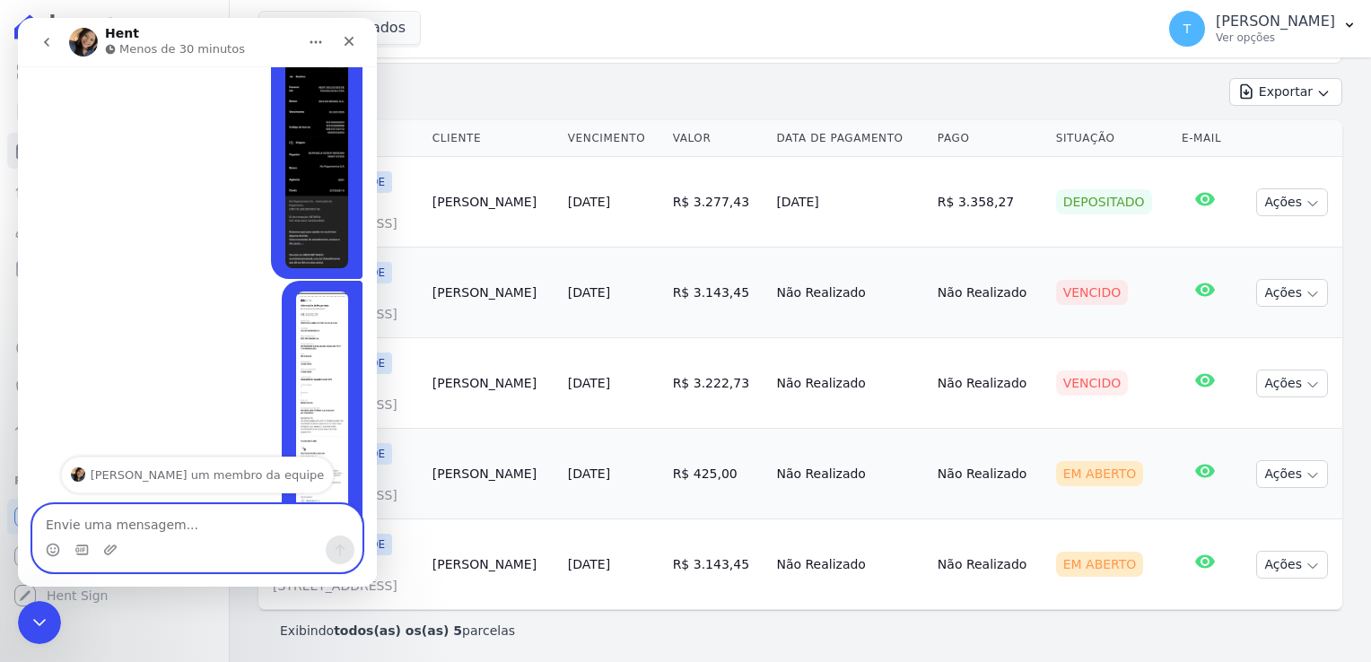
scroll to position [1171, 0]
click at [172, 516] on textarea "Envie uma mensagem..." at bounding box center [197, 520] width 328 height 31
type textarea "Muito obrigada"
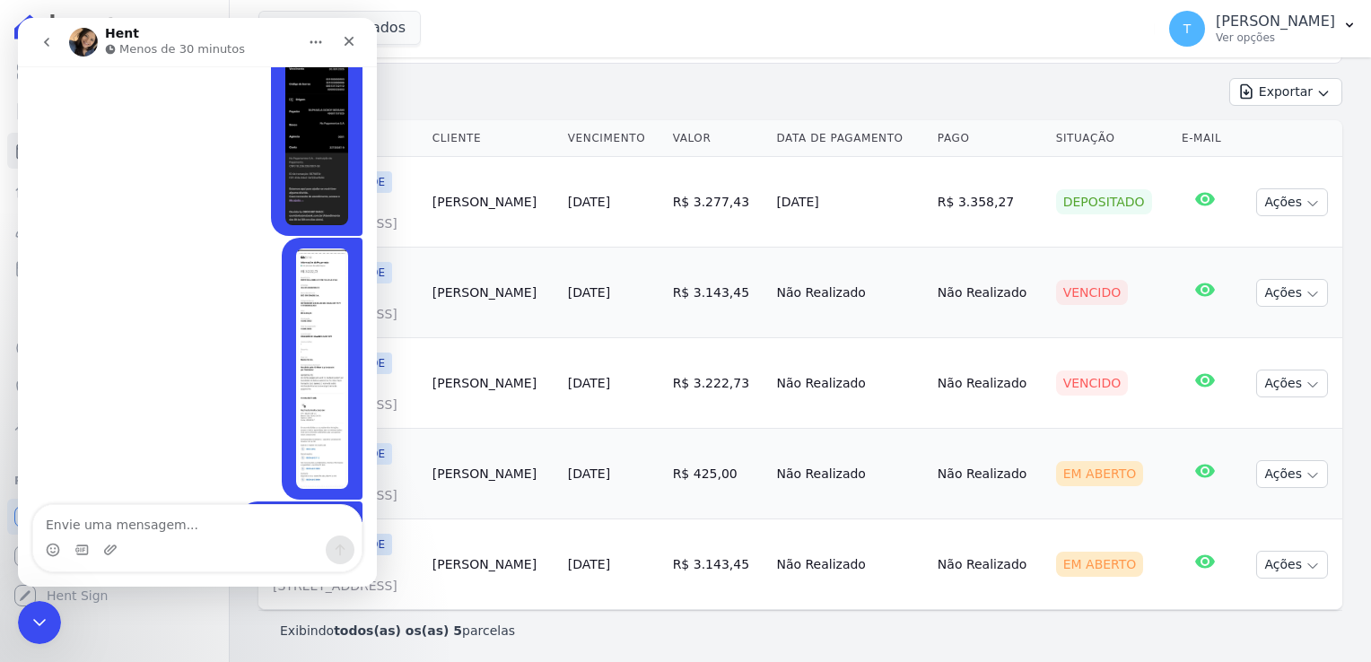
click at [471, 27] on div "7 selecionados Graal Engenharia [GEOGRAPHIC_DATA] Arcos Itaquera ARTE [GEOGRAPH…" at bounding box center [702, 28] width 889 height 59
click at [30, 625] on icon "Encerramento do Messenger da Intercom" at bounding box center [37, 620] width 22 height 22
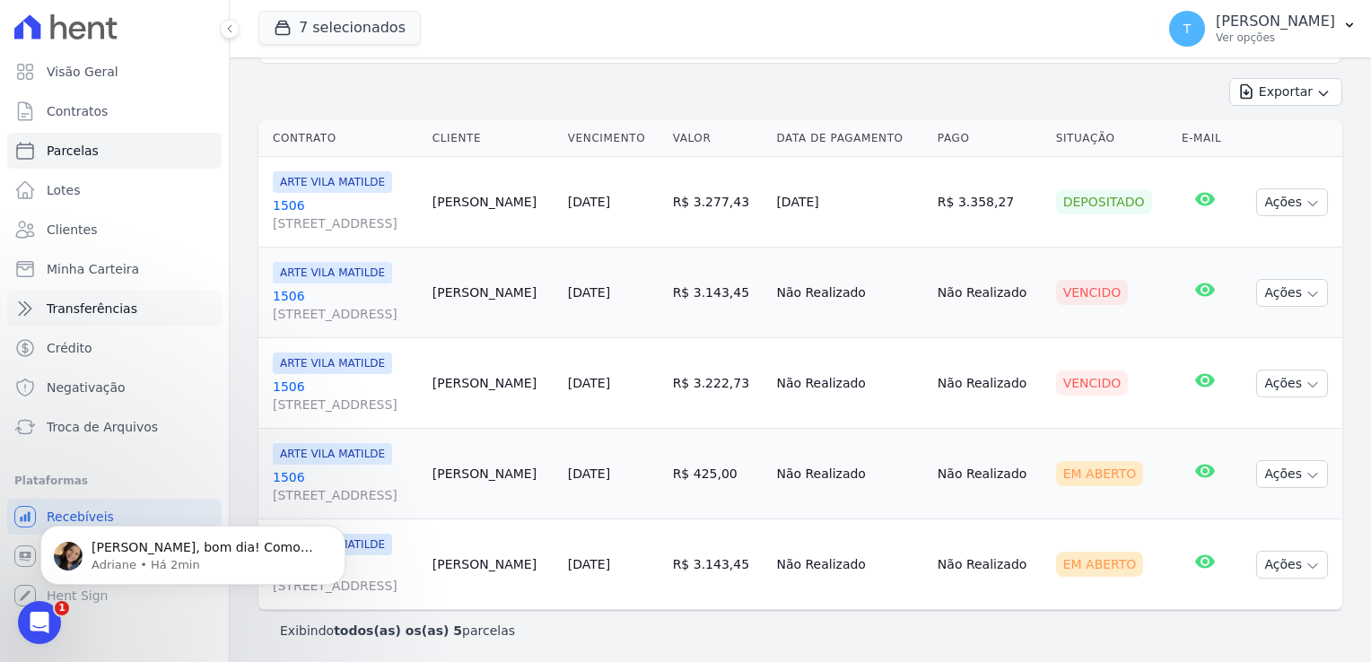
scroll to position [1310, 0]
click at [46, 605] on div "Abertura do Messenger da Intercom" at bounding box center [36, 620] width 59 height 59
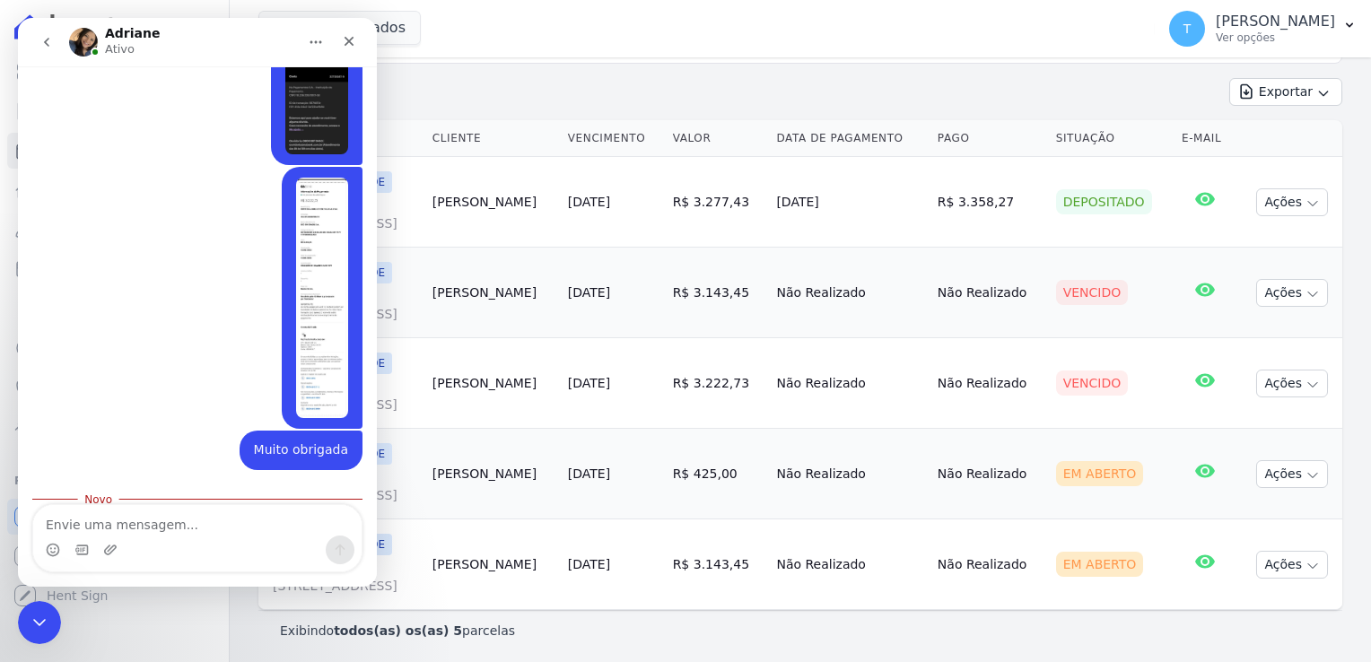
scroll to position [1340, 0]
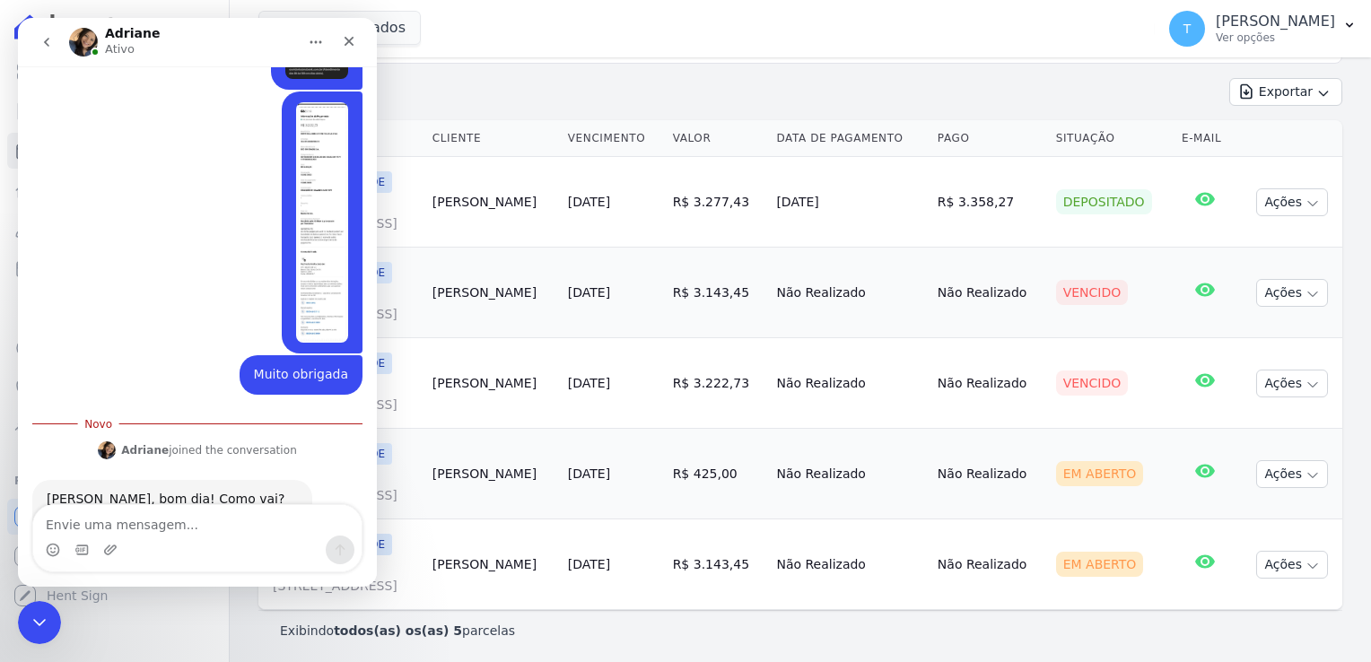
click at [170, 523] on textarea "Envie uma mensagem..." at bounding box center [197, 520] width 328 height 31
type textarea "Bem obrigada"
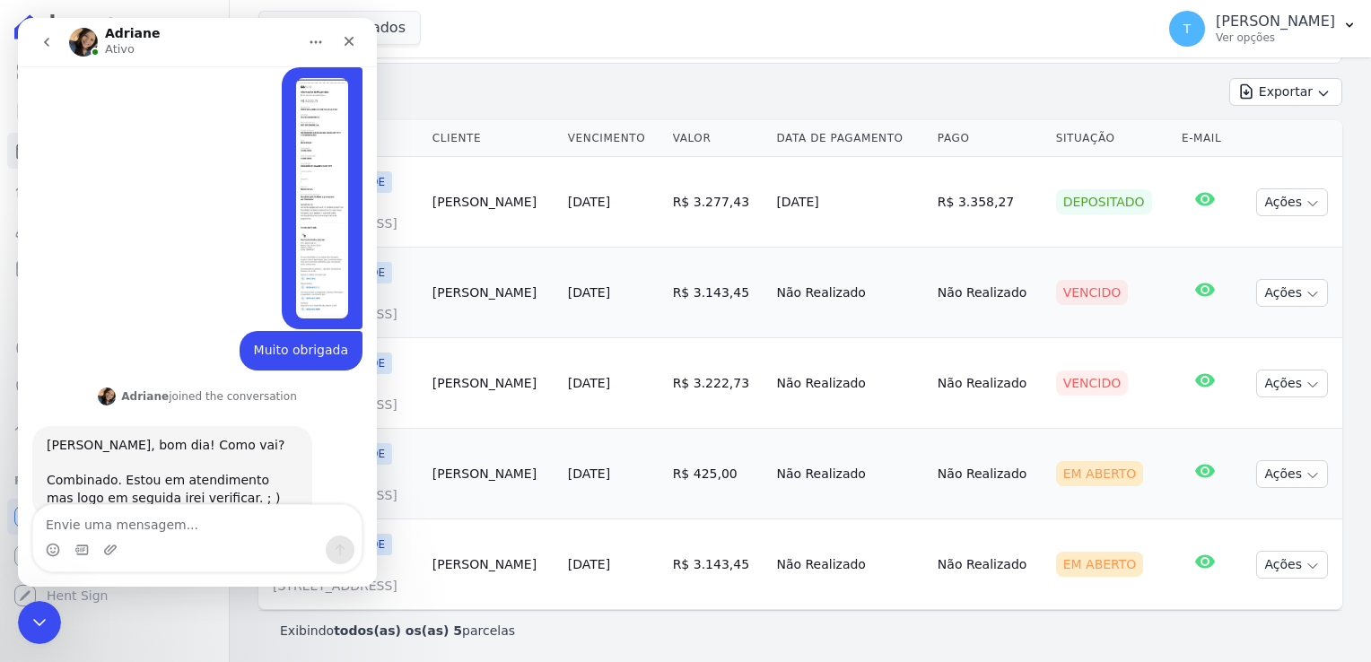
click at [134, 516] on textarea "Envie uma mensagem..." at bounding box center [197, 520] width 328 height 31
type textarea "t"
type textarea "Tranquilo, muito obrigada"
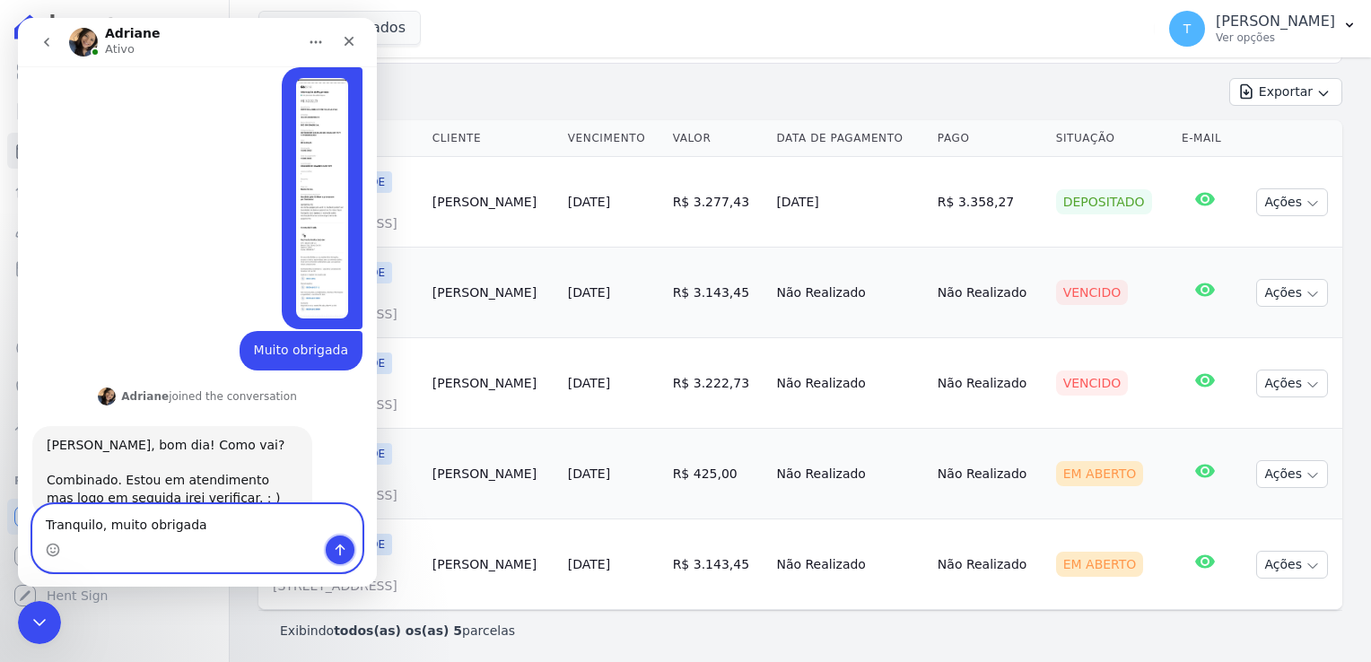
click at [340, 551] on icon "Enviar uma mensagem" at bounding box center [341, 551] width 10 height 12
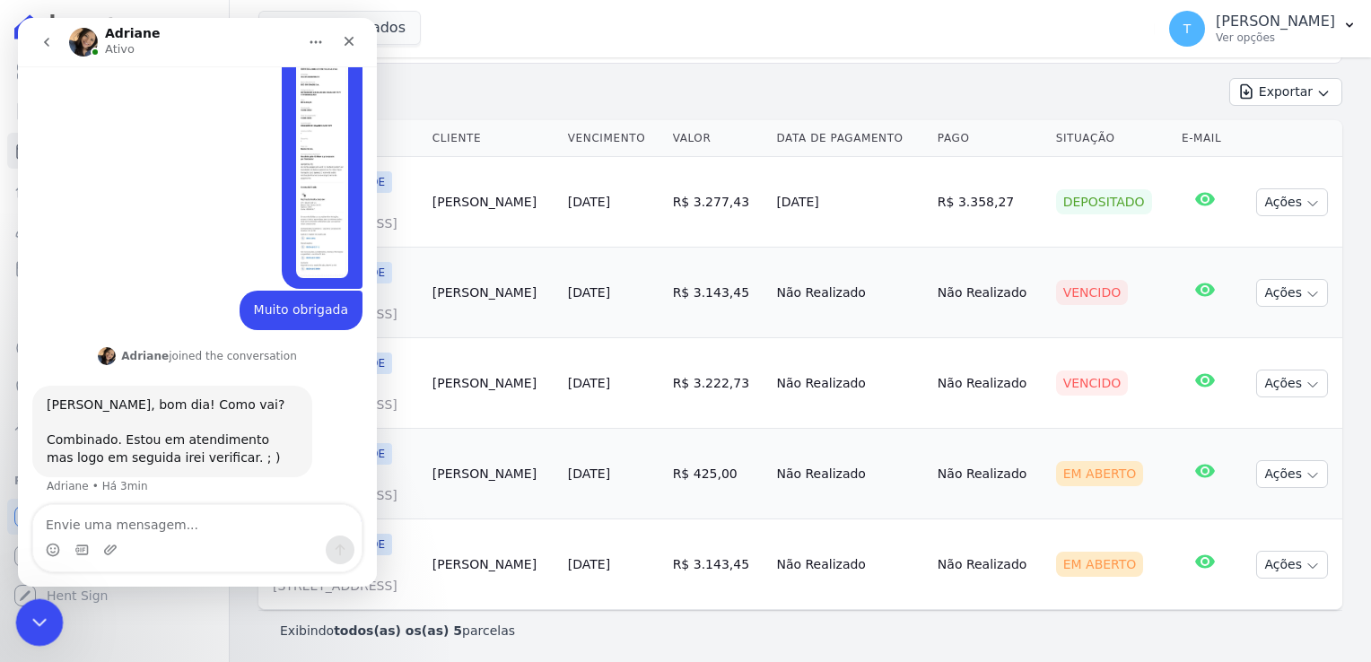
click at [32, 616] on icon "Encerramento do Messenger da Intercom" at bounding box center [37, 620] width 22 height 22
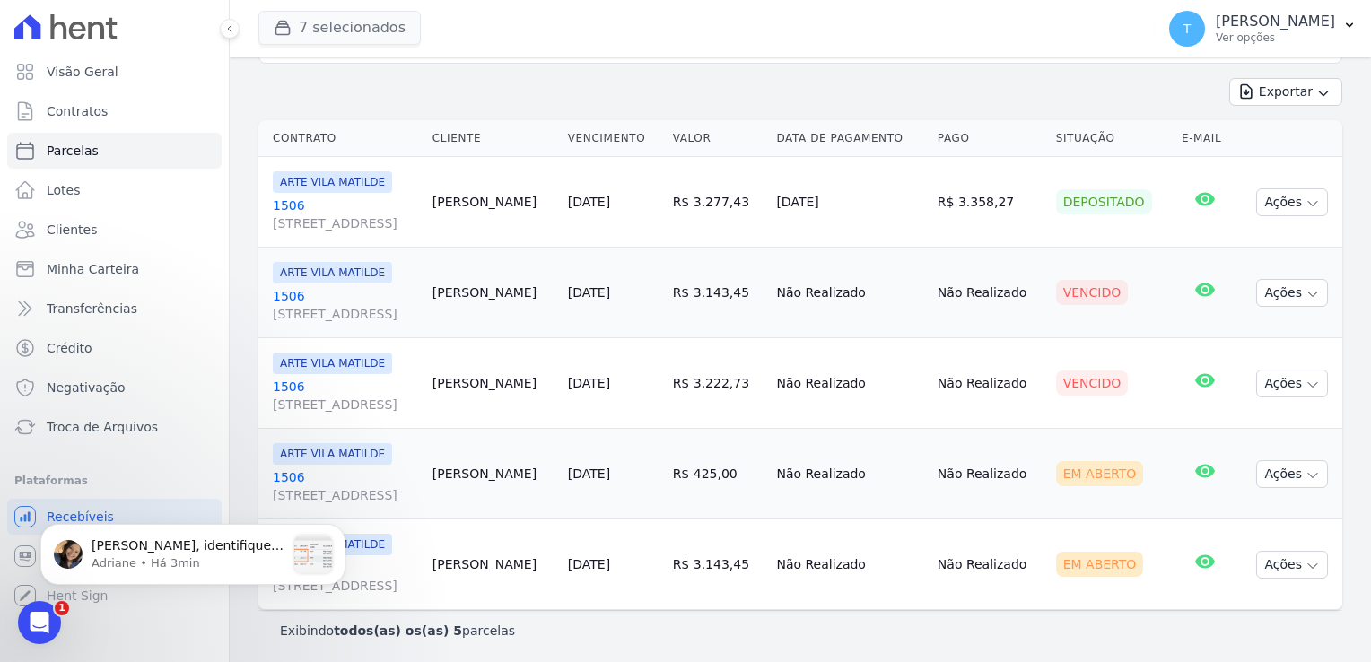
scroll to position [1649, 0]
click at [85, 559] on div "[PERSON_NAME], identifiquei o que ocorreu: as 2 cobranças pagas ficaram associa…" at bounding box center [193, 555] width 278 height 38
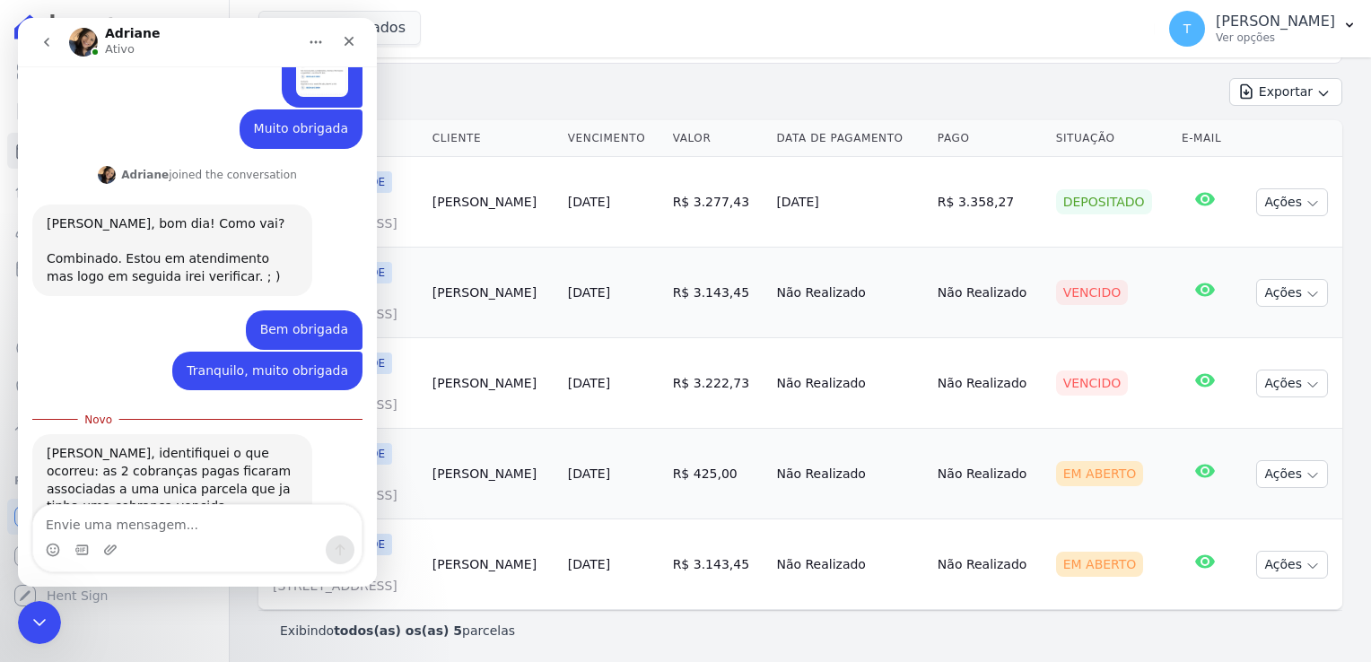
scroll to position [1680, 0]
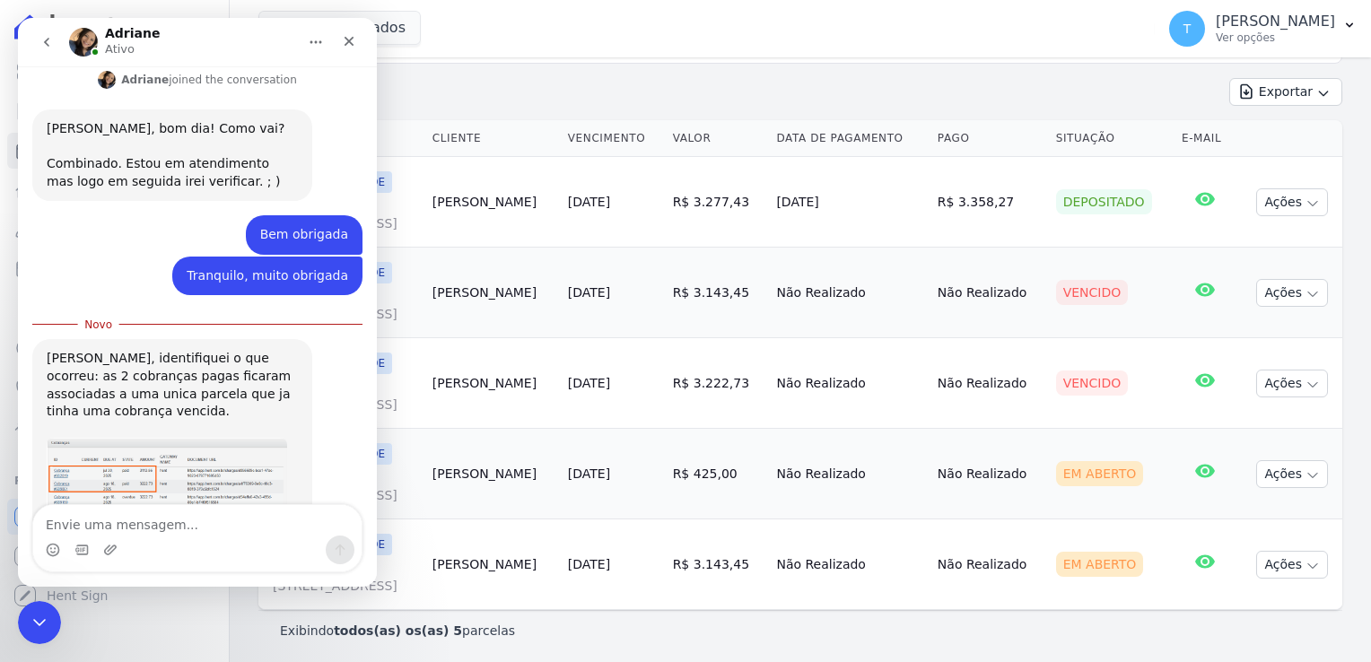
click at [228, 438] on img "Adriane diz…" at bounding box center [167, 476] width 241 height 77
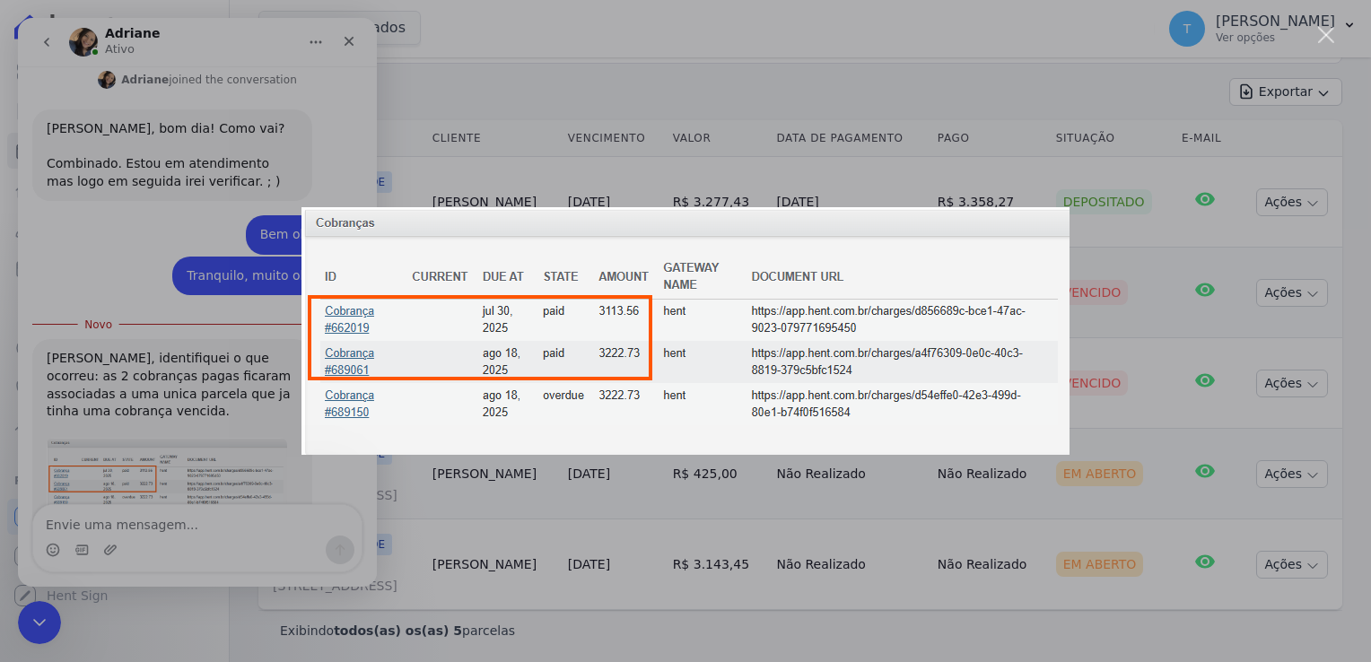
scroll to position [0, 0]
click at [502, 81] on div "Messenger da Intercom" at bounding box center [685, 331] width 1371 height 662
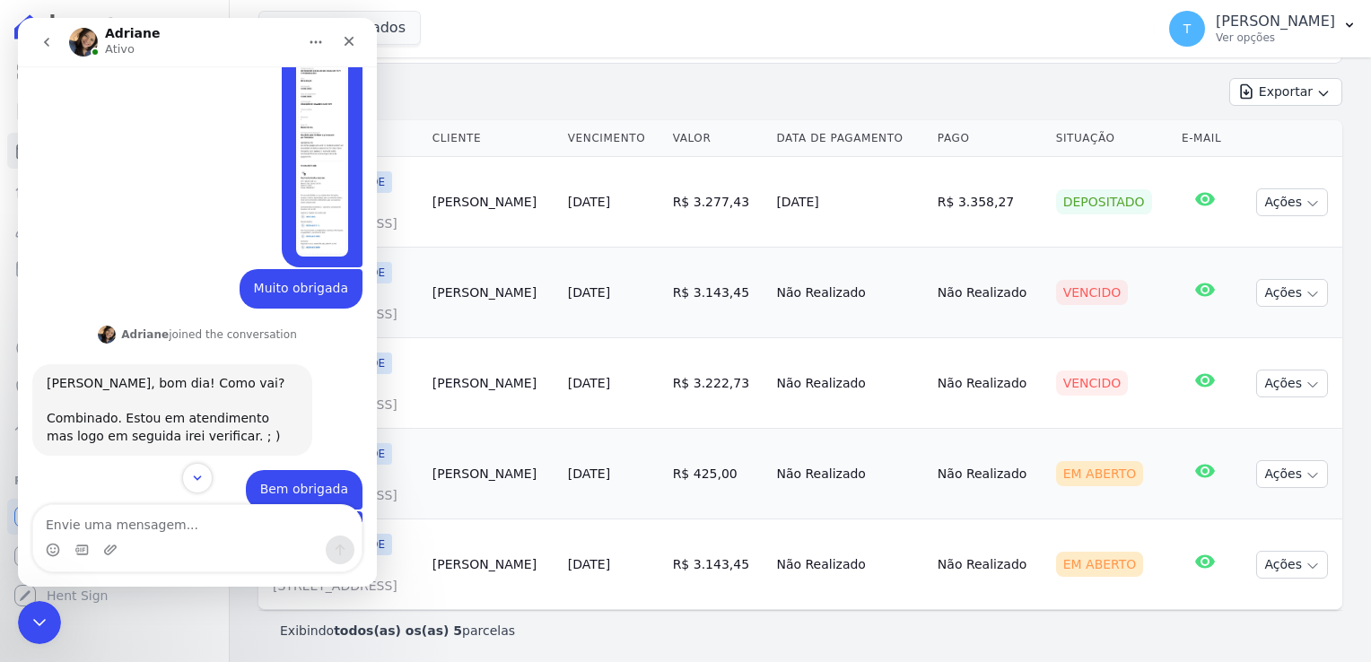
scroll to position [1680, 0]
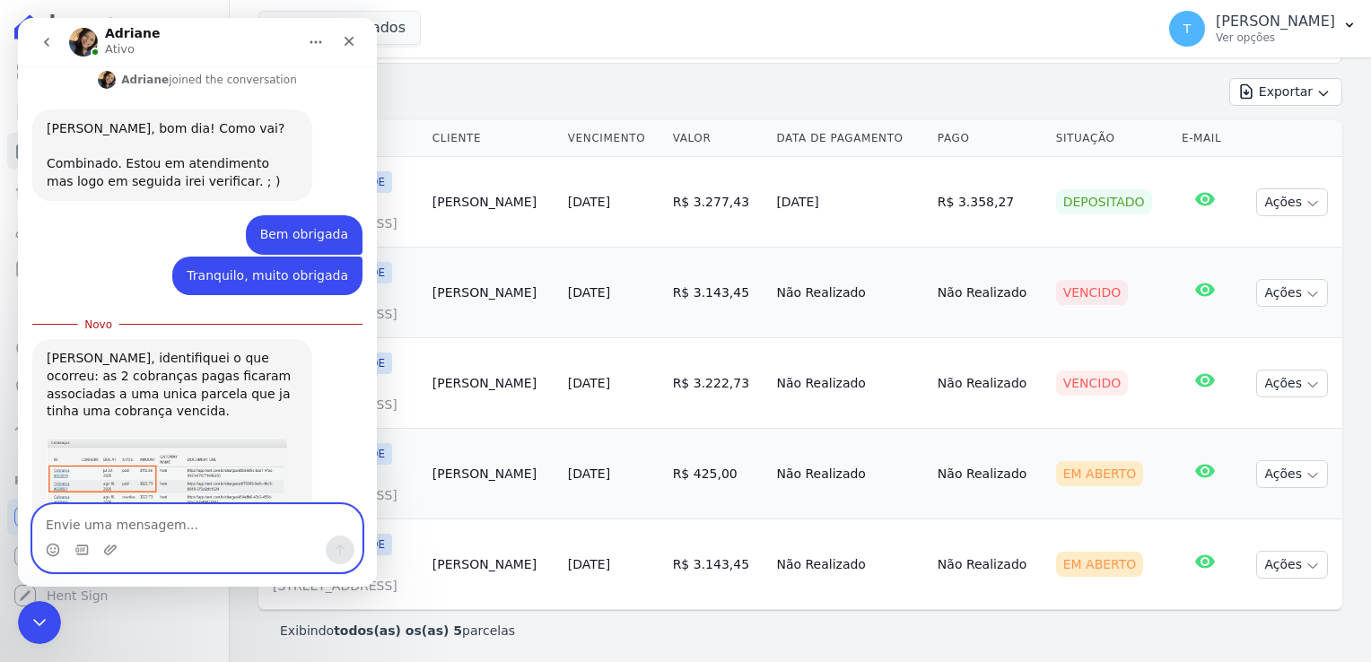
click at [222, 524] on textarea "Envie uma mensagem..." at bounding box center [197, 520] width 328 height 31
type textarea "conseguimos efetuar a baixa?"
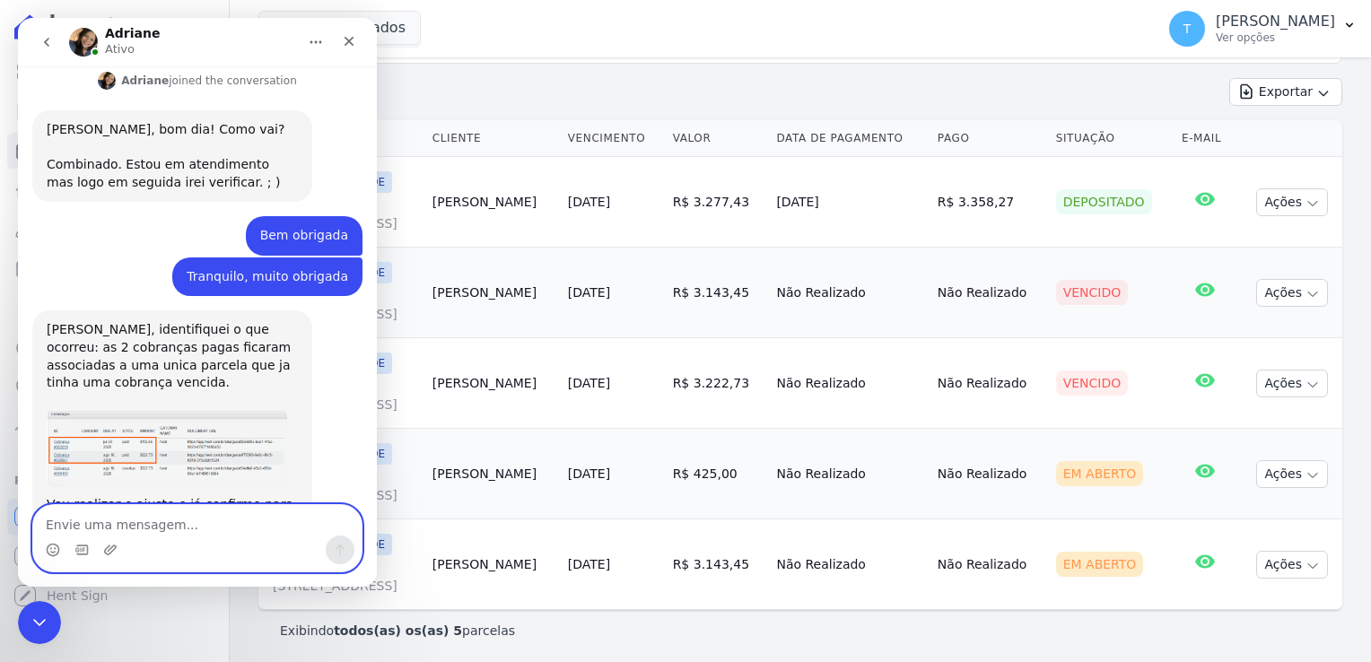
scroll to position [1703, 0]
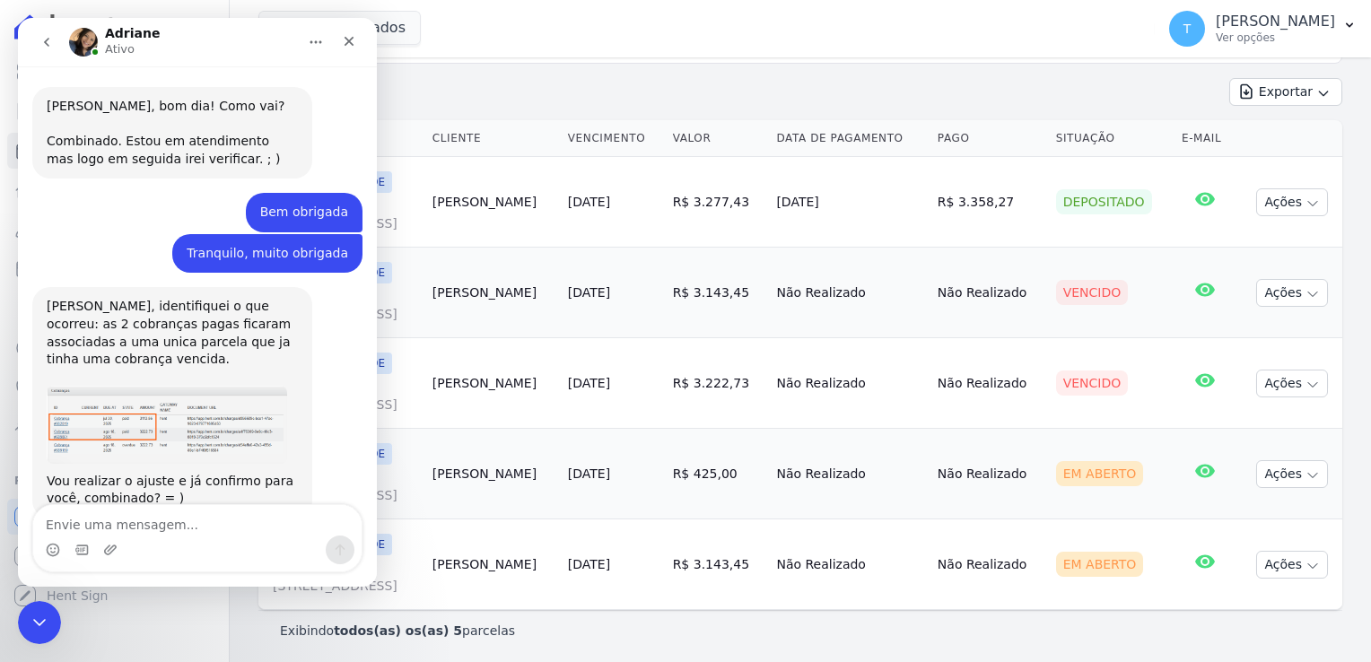
click at [517, 47] on div "7 selecionados Graal Engenharia [GEOGRAPHIC_DATA] Arcos Itaquera ARTE [GEOGRAPH…" at bounding box center [702, 28] width 889 height 59
click at [48, 609] on icon "Encerramento do Messenger da Intercom" at bounding box center [37, 620] width 22 height 22
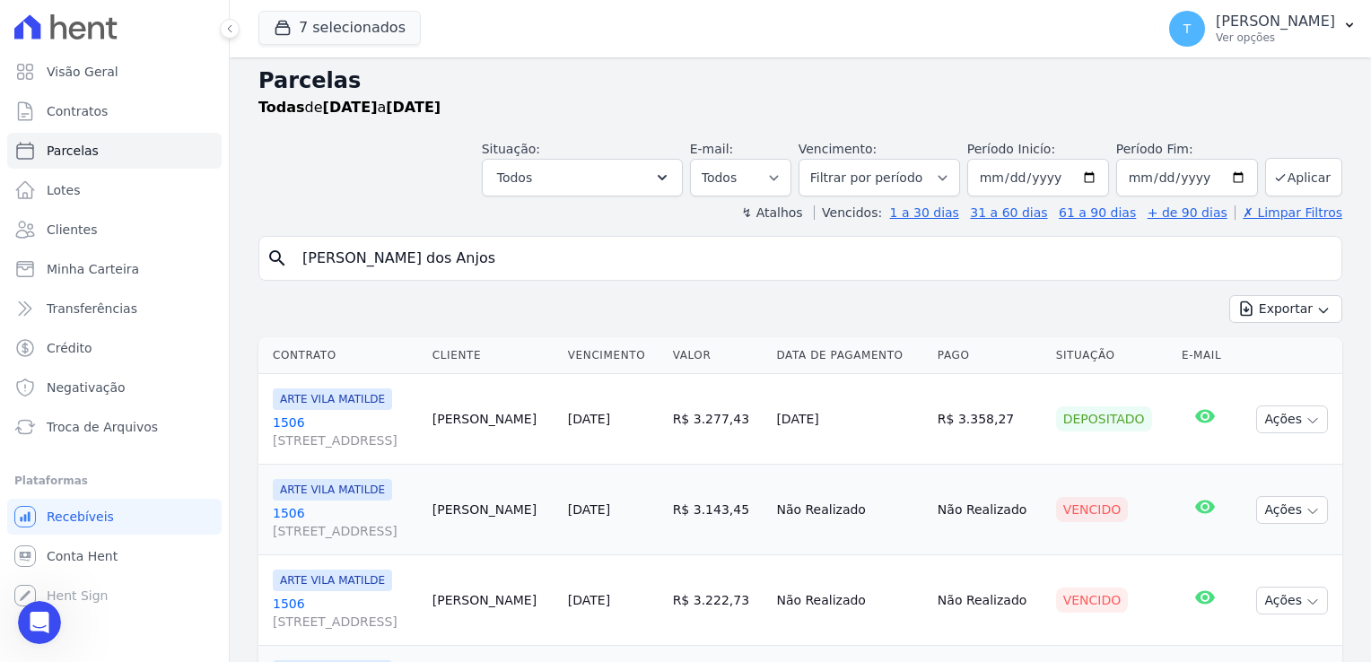
scroll to position [0, 0]
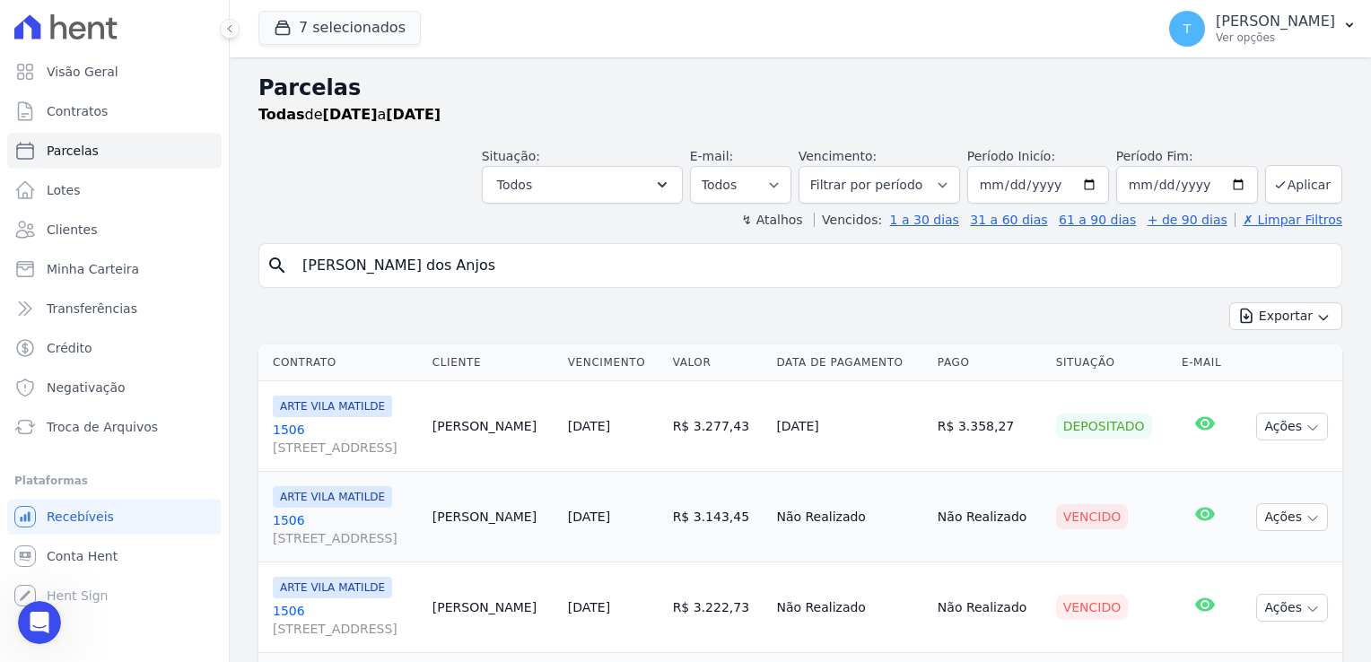
drag, startPoint x: 500, startPoint y: 271, endPoint x: 274, endPoint y: 289, distance: 226.9
click at [274, 289] on div "search [PERSON_NAME] Exportar Exportar PDF Exportar CSV Contrato Cliente Vencim…" at bounding box center [800, 559] width 1084 height 632
type input "[PERSON_NAME]"
select select
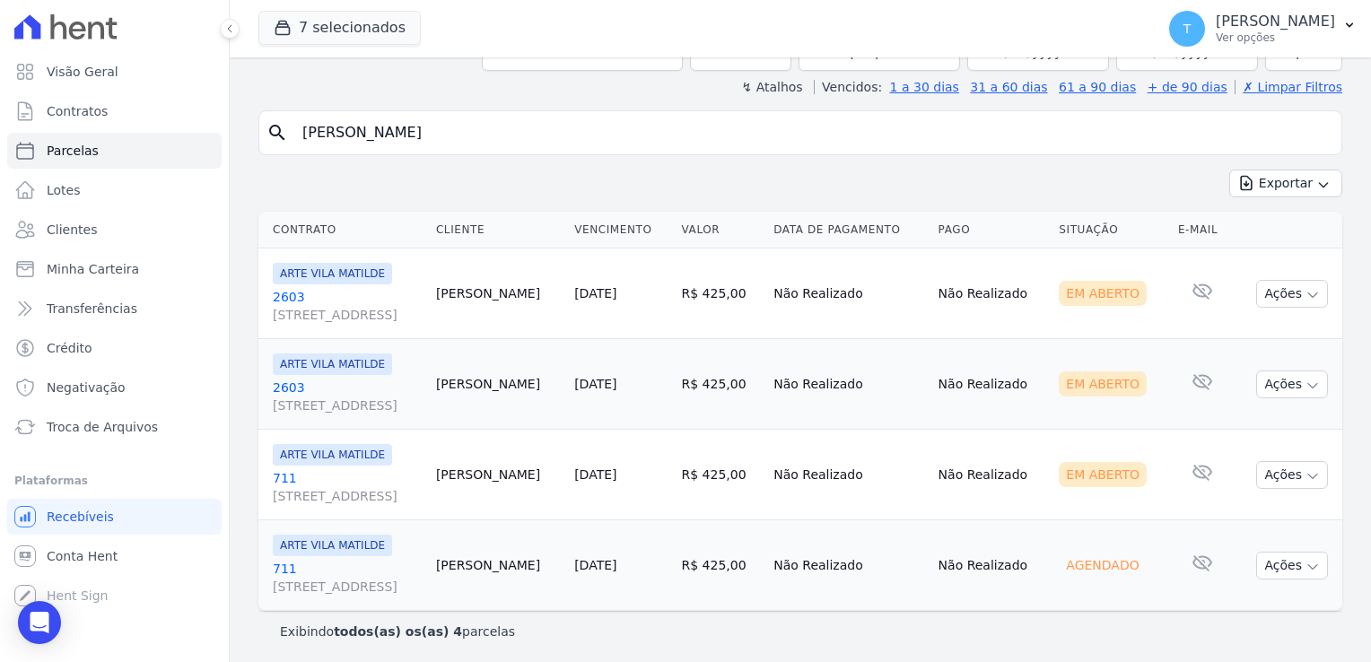
scroll to position [134, 0]
click at [314, 311] on span "[STREET_ADDRESS]" at bounding box center [347, 314] width 149 height 18
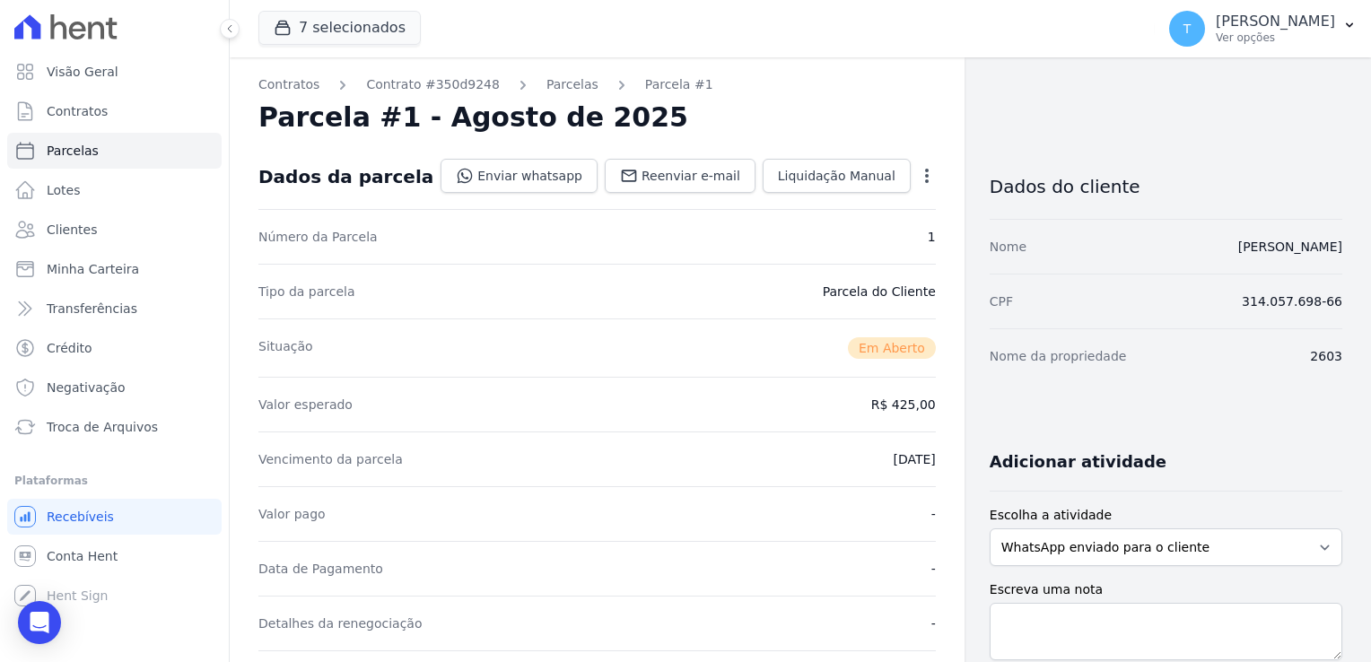
select select
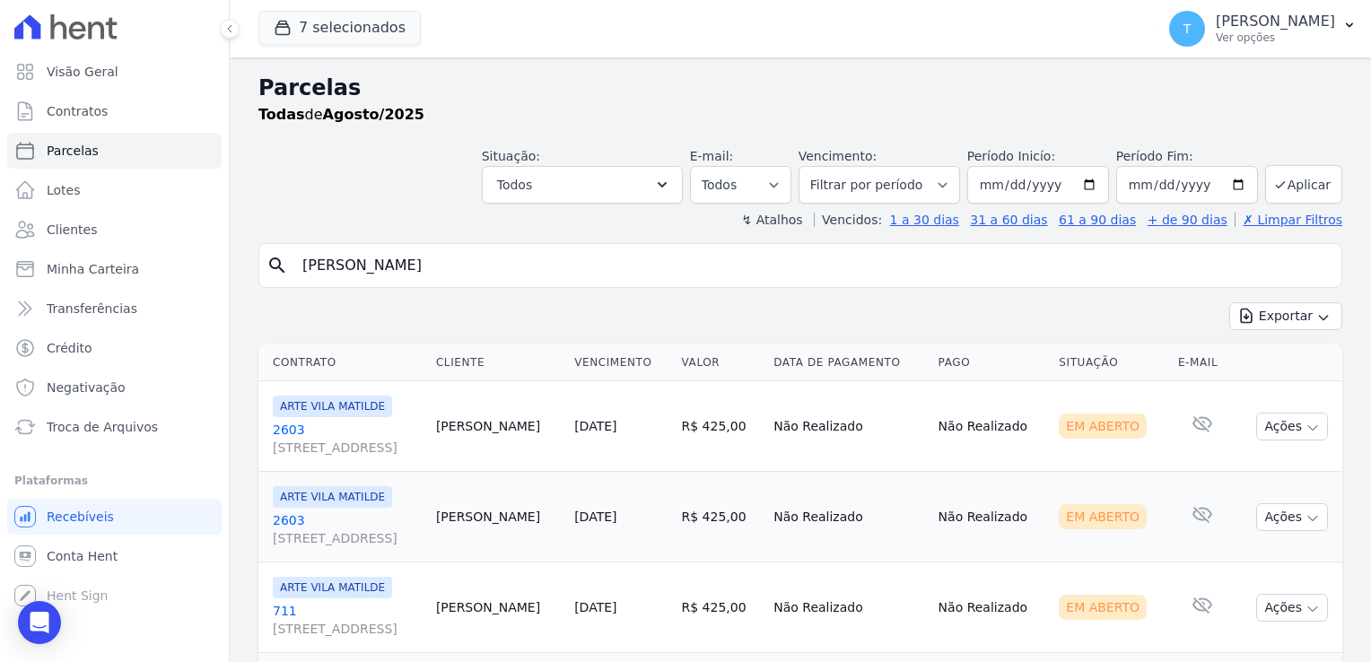
click at [346, 515] on link "2603 [STREET_ADDRESS]" at bounding box center [347, 530] width 149 height 36
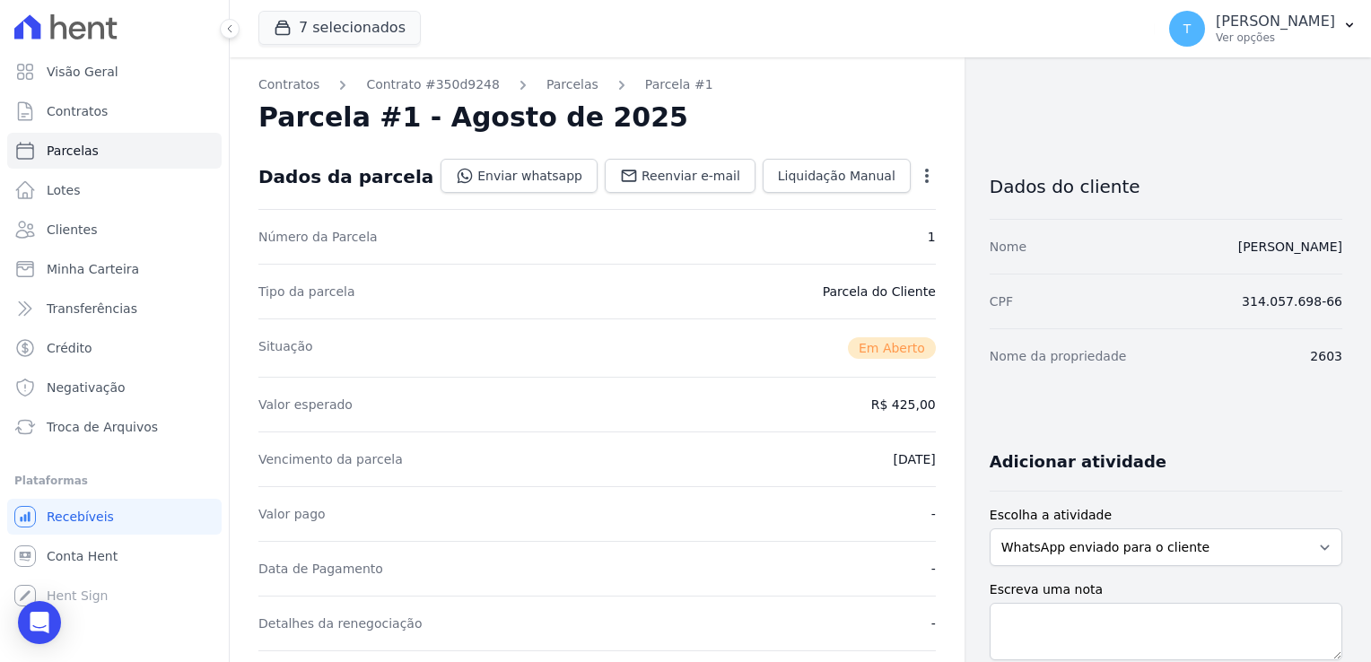
select select
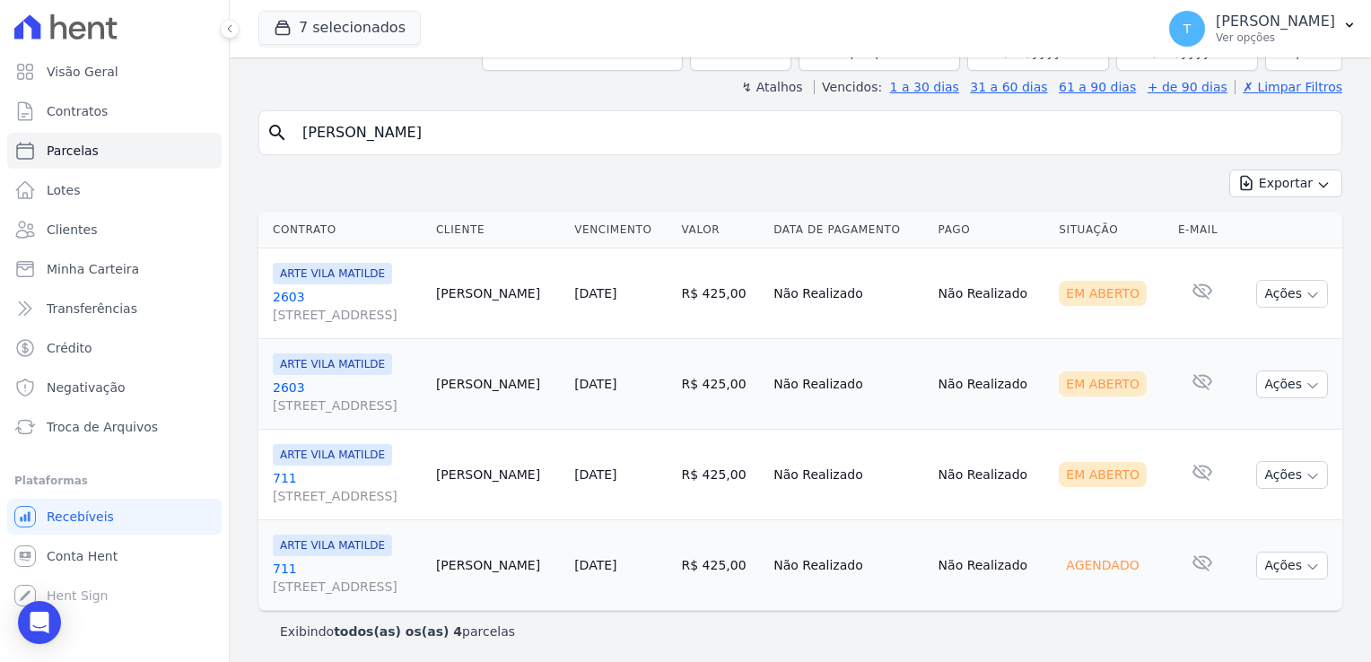
scroll to position [134, 0]
click at [1306, 296] on icon "button" at bounding box center [1313, 294] width 14 height 14
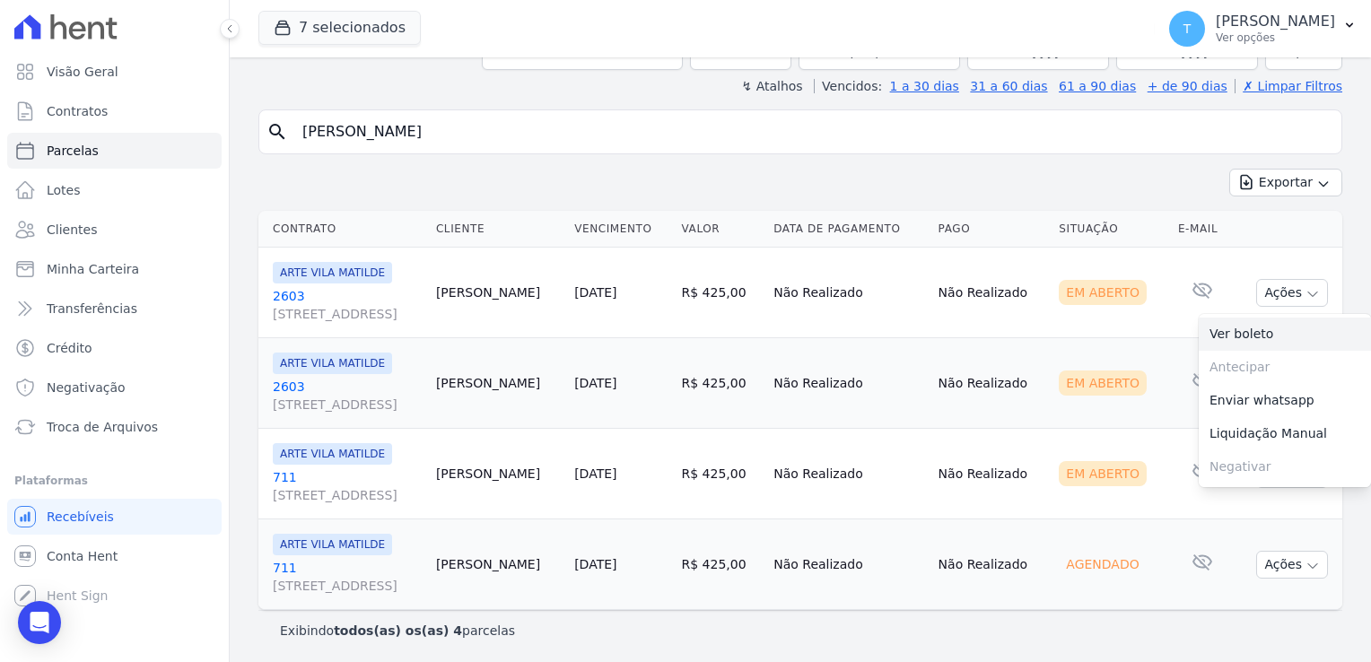
click at [1273, 336] on link "Ver boleto" at bounding box center [1285, 334] width 172 height 33
click at [767, 345] on td "R$ 425,00" at bounding box center [721, 383] width 92 height 91
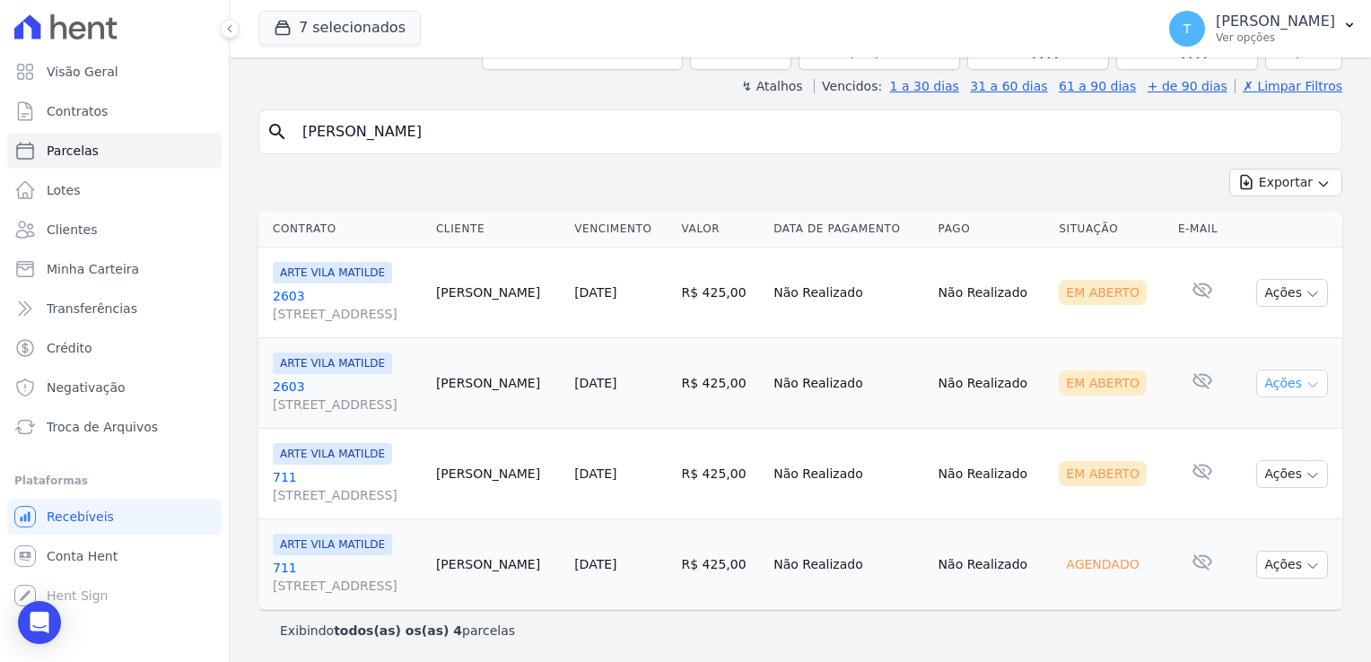
drag, startPoint x: 1303, startPoint y: 382, endPoint x: 1288, endPoint y: 382, distance: 15.3
click at [1306, 381] on icon "button" at bounding box center [1313, 385] width 14 height 14
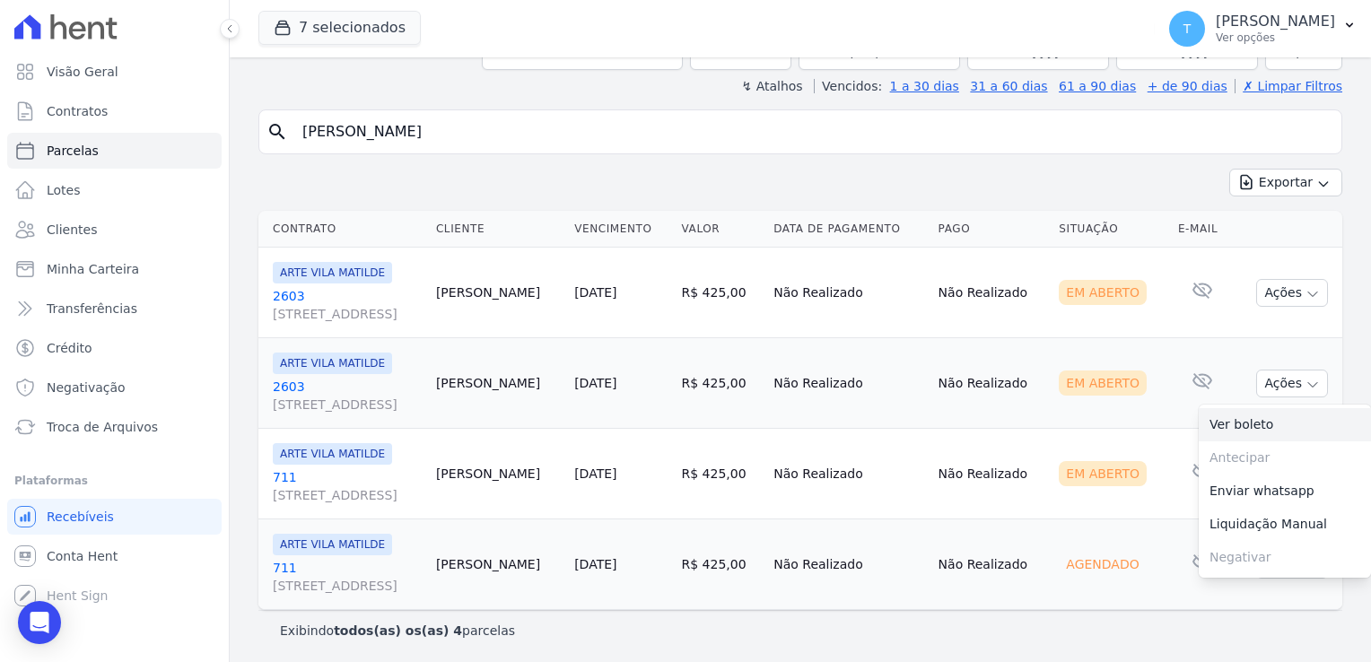
click at [1241, 421] on link "Ver boleto" at bounding box center [1285, 424] width 172 height 33
click at [292, 385] on link "2603 [STREET_ADDRESS]" at bounding box center [347, 396] width 149 height 36
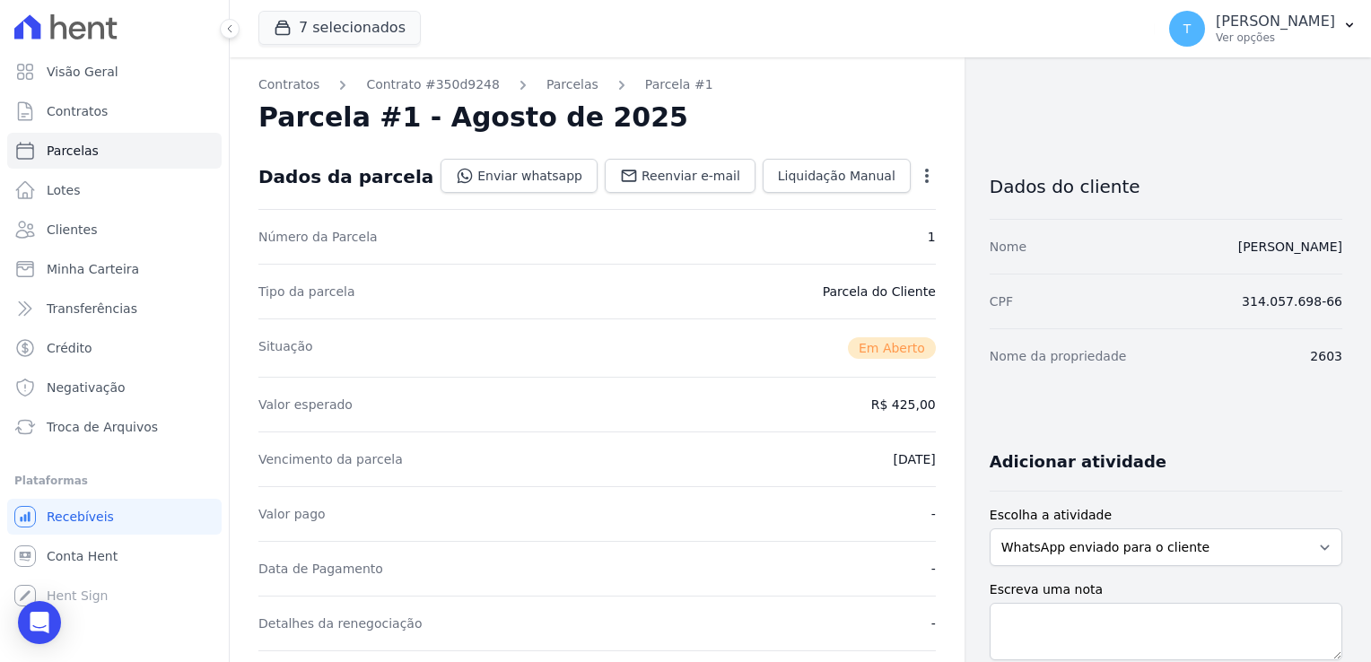
click at [925, 174] on icon "button" at bounding box center [927, 176] width 4 height 14
click at [850, 232] on link "Cancelar Cobrança" at bounding box center [850, 232] width 158 height 32
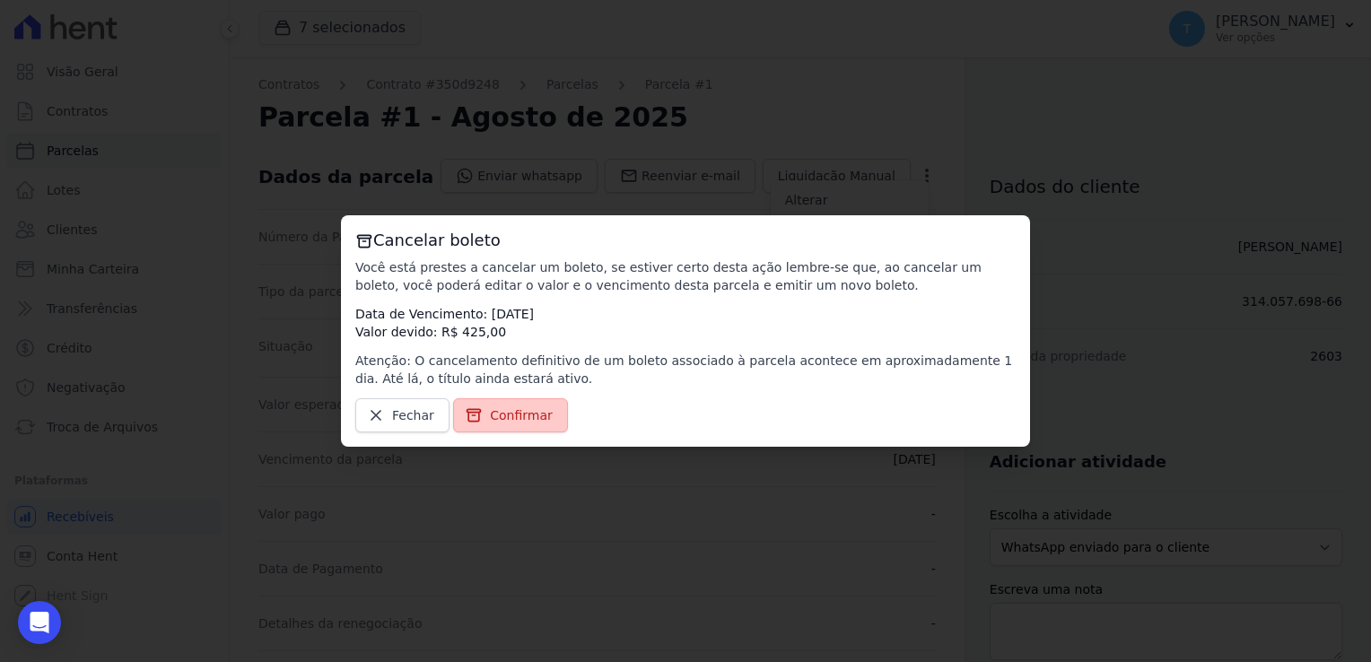
click at [498, 421] on span "Confirmar" at bounding box center [521, 416] width 63 height 18
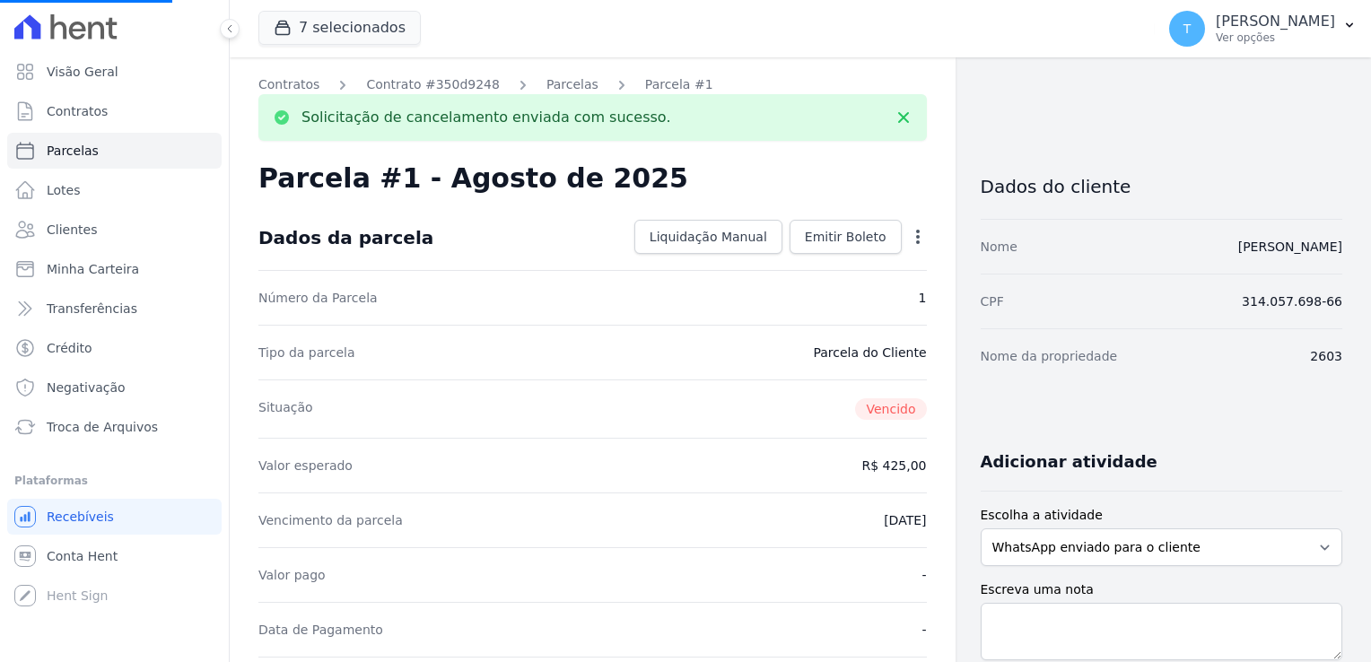
select select
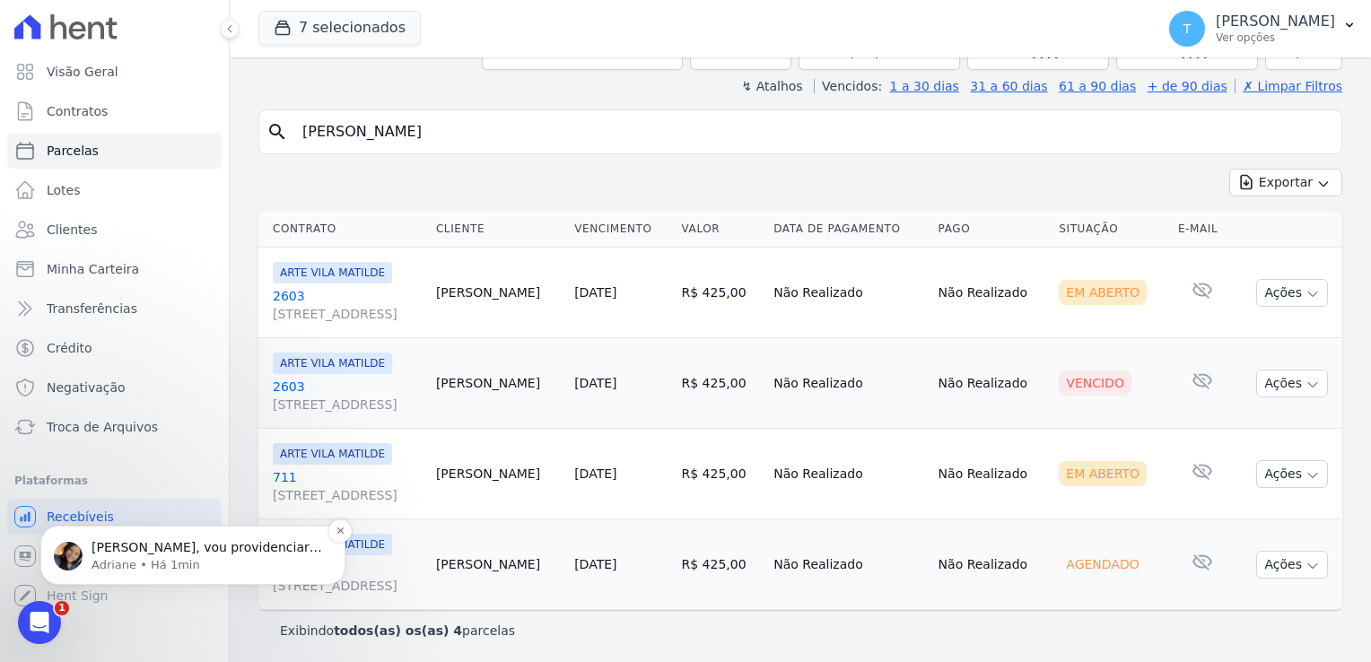
click at [199, 553] on p "[PERSON_NAME], vou providenciar a associação nas devidas parcelas. O pagamento …" at bounding box center [208, 548] width 232 height 18
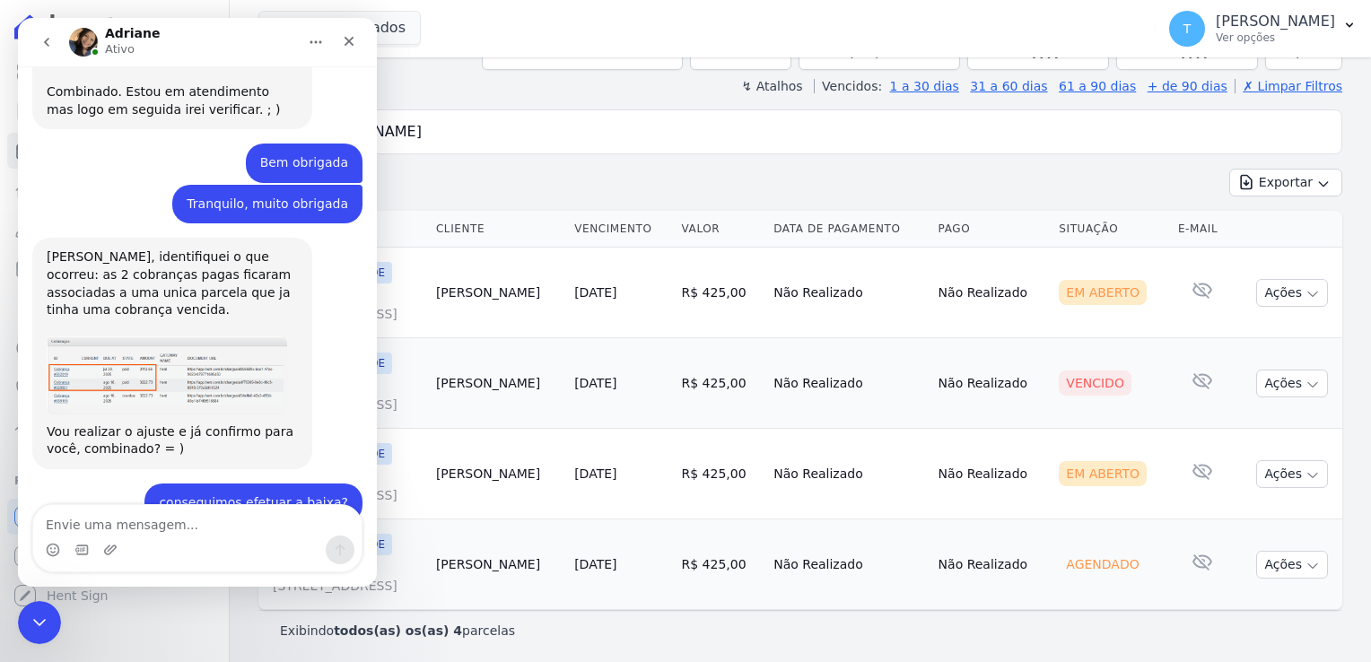
scroll to position [1857, 0]
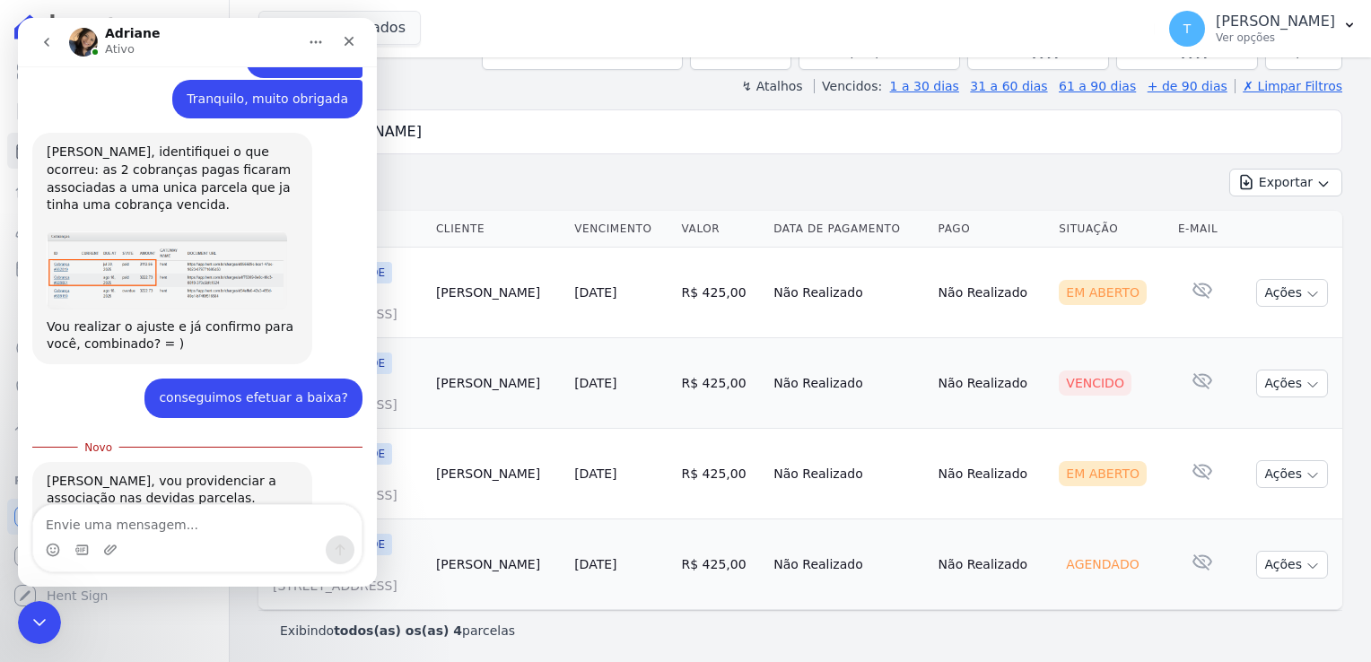
click at [182, 522] on textarea "Envie uma mensagem..." at bounding box center [197, 520] width 328 height 31
click at [158, 523] on textarea "Envie uma mensagem..." at bounding box center [197, 520] width 328 height 31
type textarea "ok, obrigada"
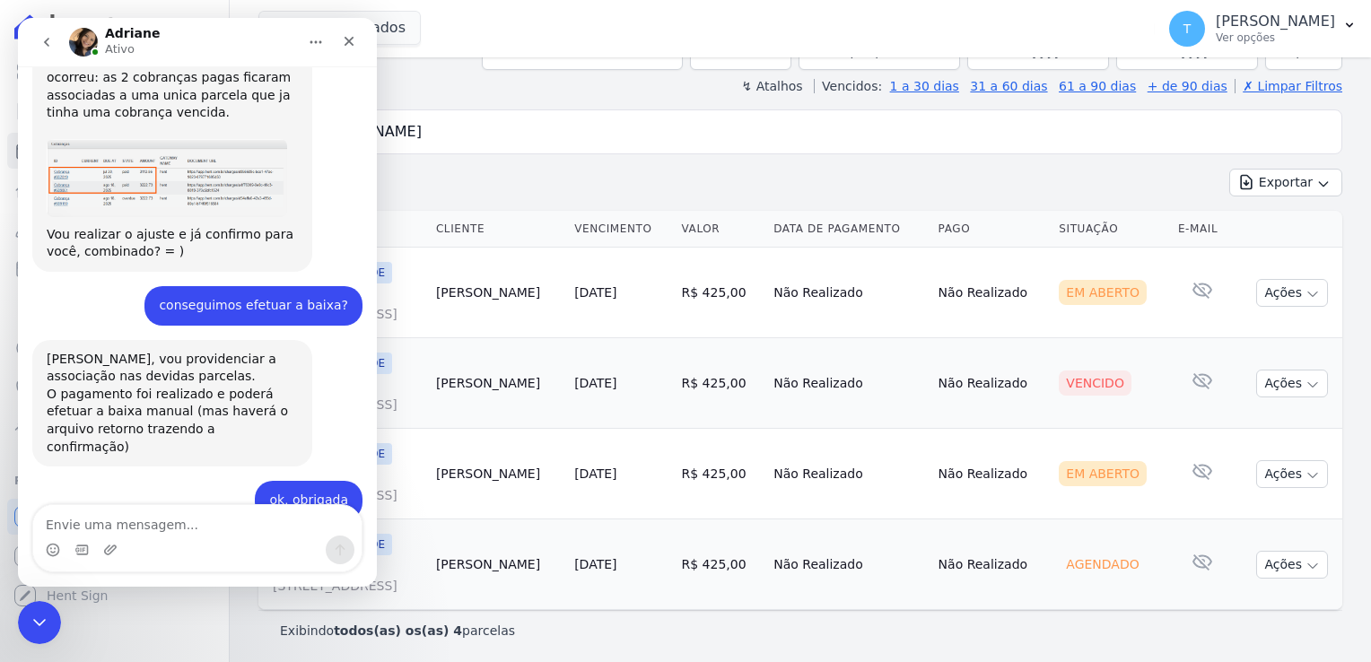
scroll to position [2014, 0]
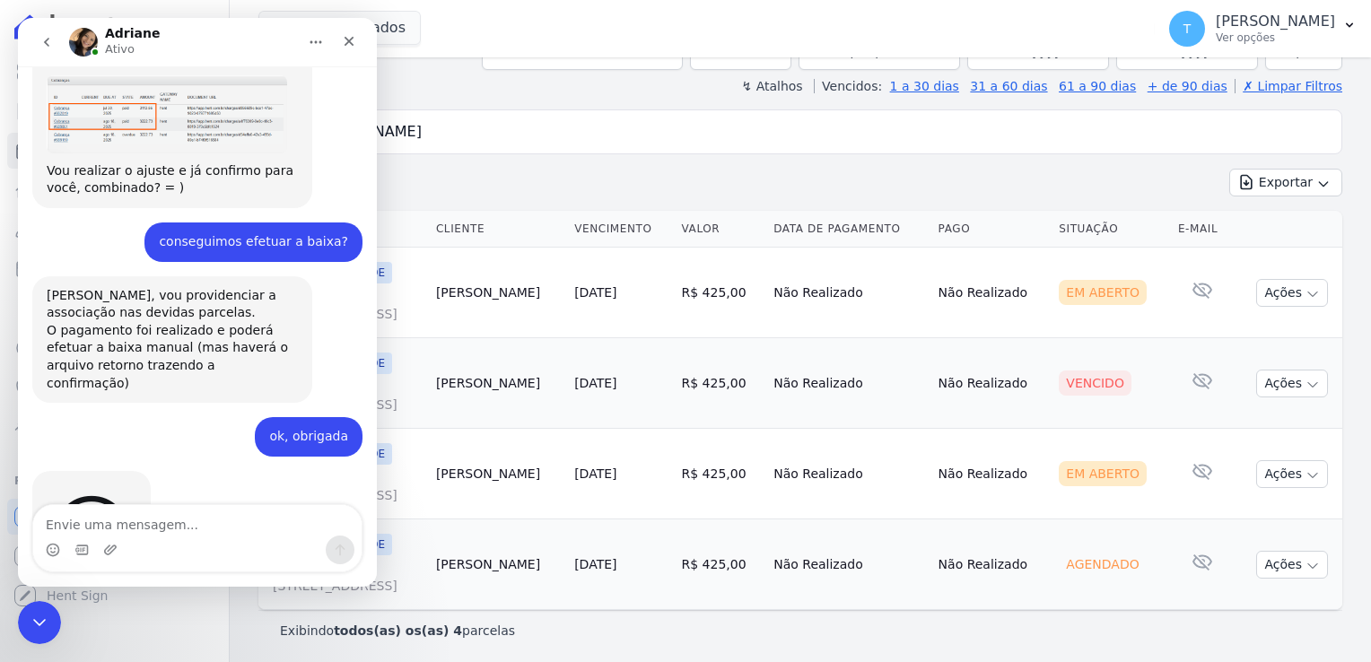
click at [438, 101] on div "Parcelas Todas de Agosto/2025 Situação: Agendado Em Aberto Pago Processando Can…" at bounding box center [801, 294] width 1142 height 741
click at [34, 620] on icon "Encerramento do Messenger da Intercom" at bounding box center [37, 620] width 13 height 7
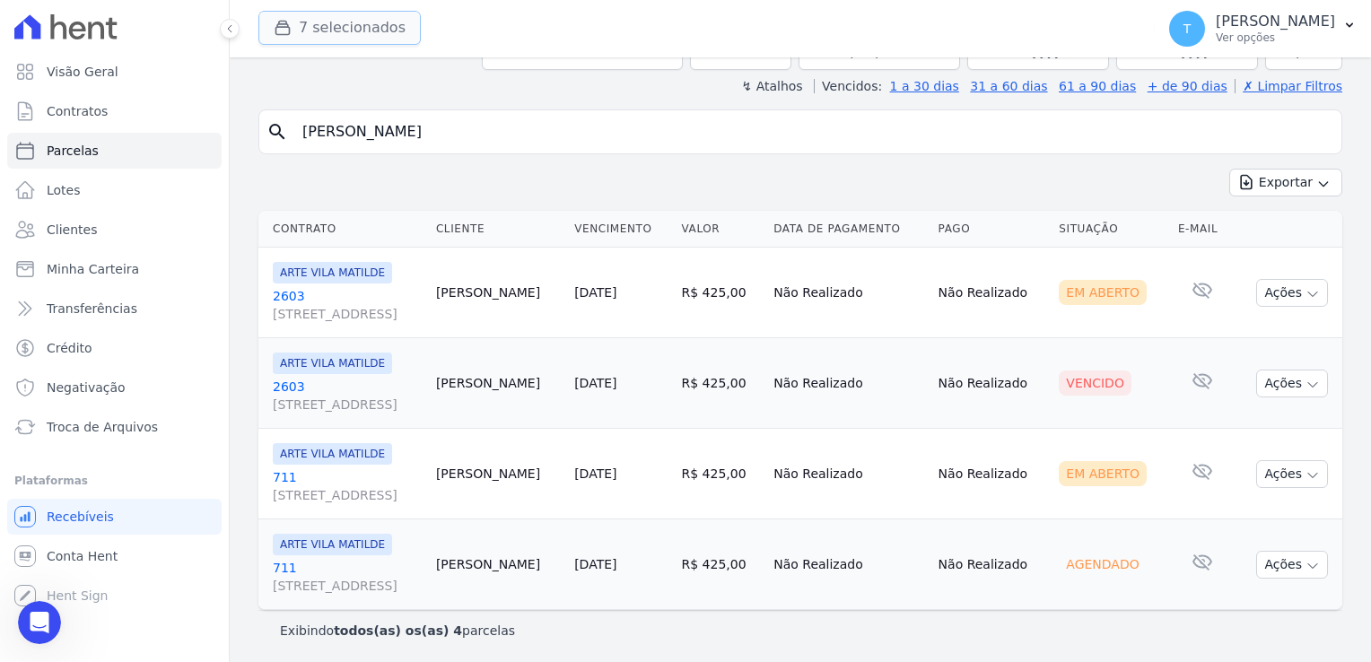
click at [341, 37] on button "7 selecionados" at bounding box center [339, 28] width 162 height 34
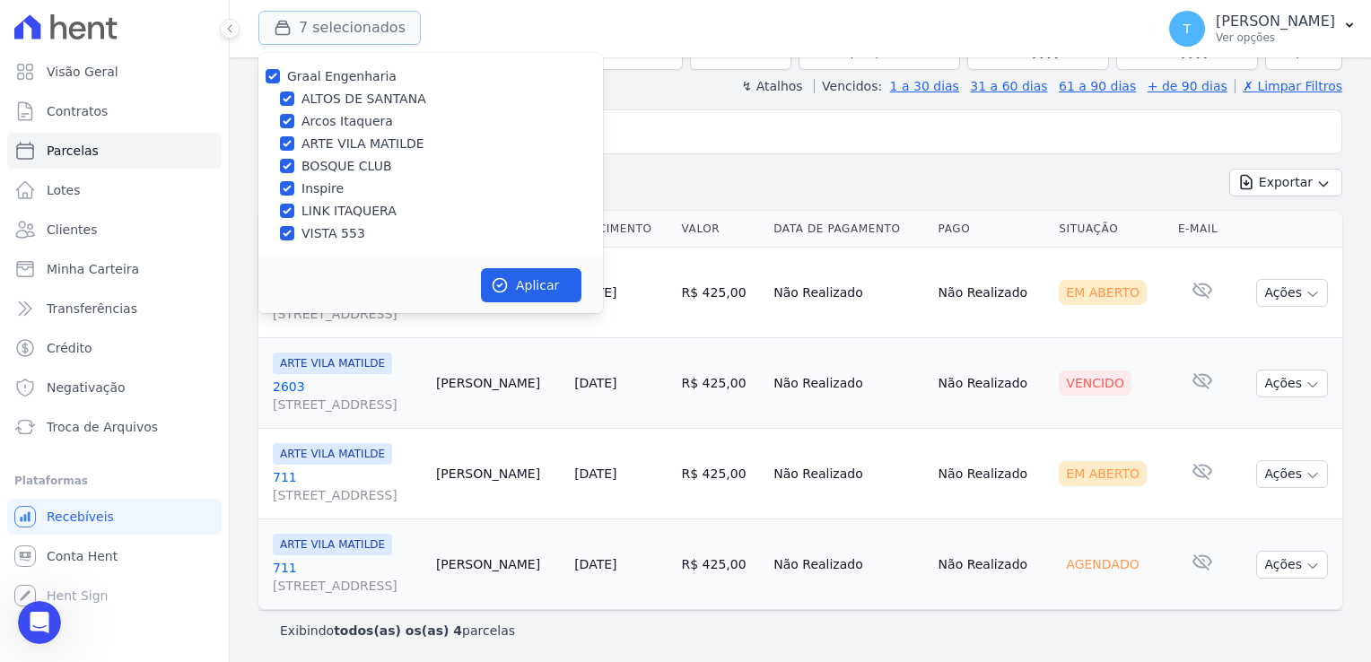
click at [343, 31] on button "7 selecionados" at bounding box center [339, 28] width 162 height 34
